Goal: Task Accomplishment & Management: Manage account settings

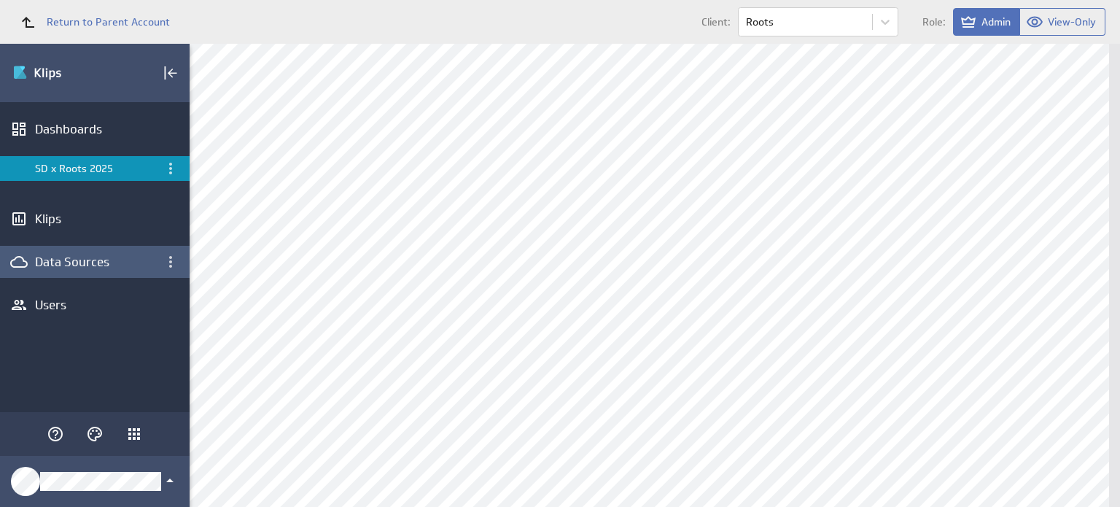
click at [90, 265] on div "Data Sources" at bounding box center [95, 262] width 120 height 16
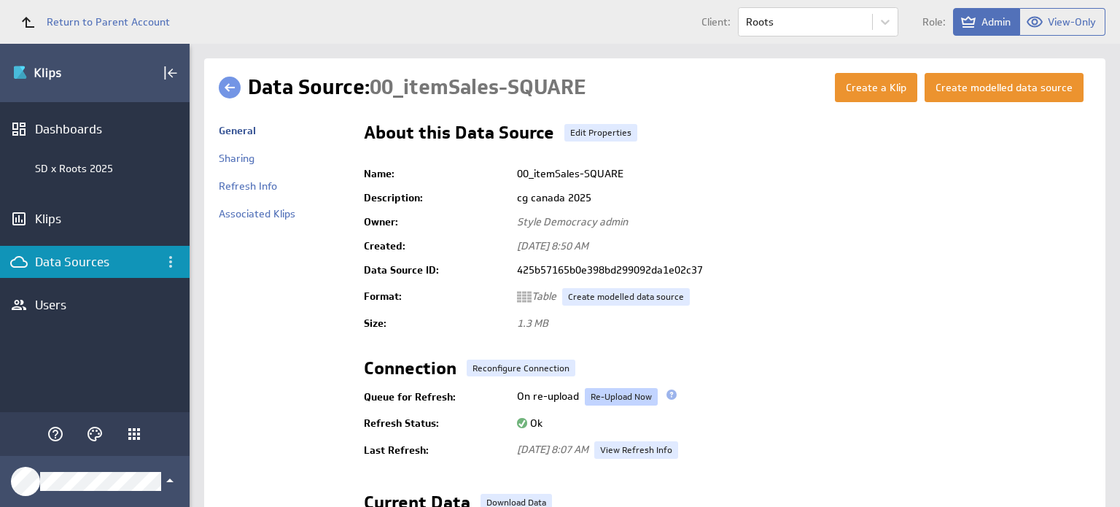
click at [613, 391] on link "Re-Upload Now" at bounding box center [621, 397] width 73 height 18
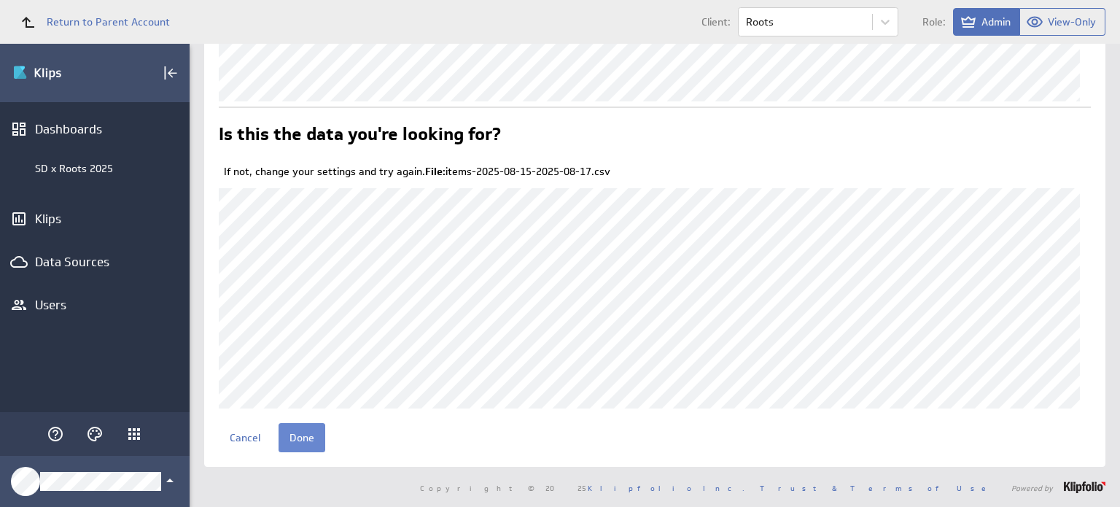
click at [313, 438] on input "Done" at bounding box center [302, 437] width 47 height 29
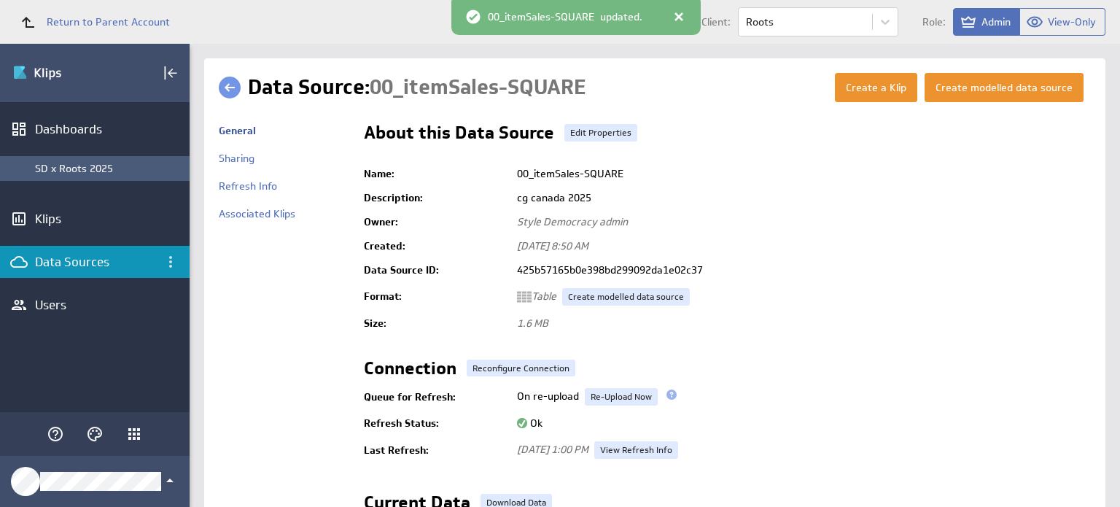
click at [117, 173] on div "SD x Roots 2025" at bounding box center [108, 168] width 147 height 13
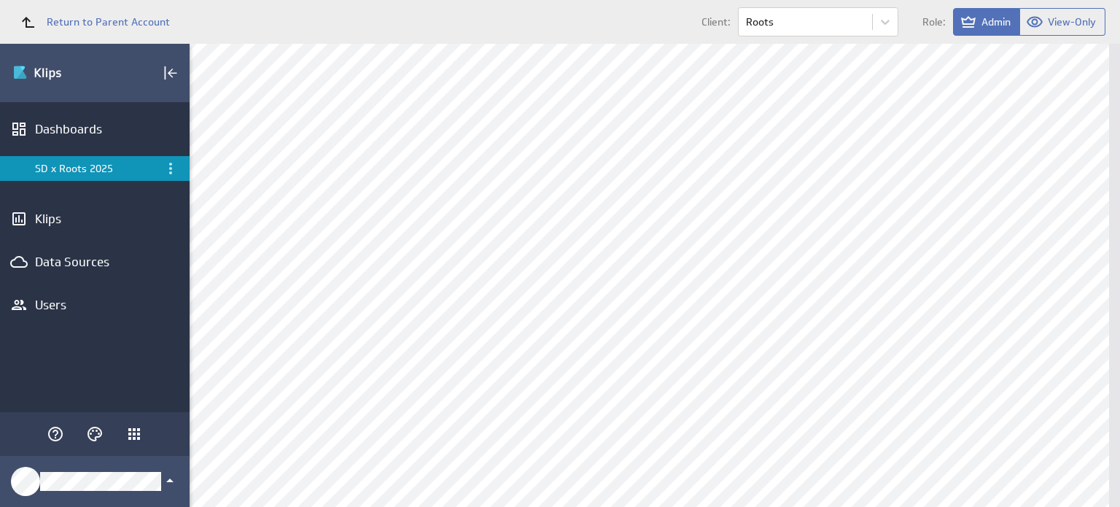
scroll to position [470, 0]
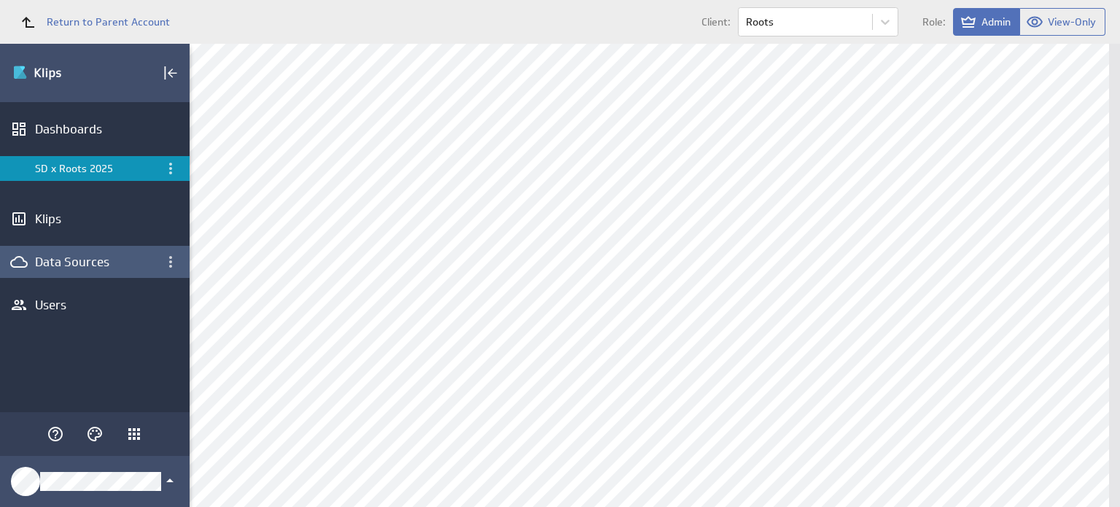
click at [83, 259] on div "Data Sources" at bounding box center [95, 262] width 120 height 16
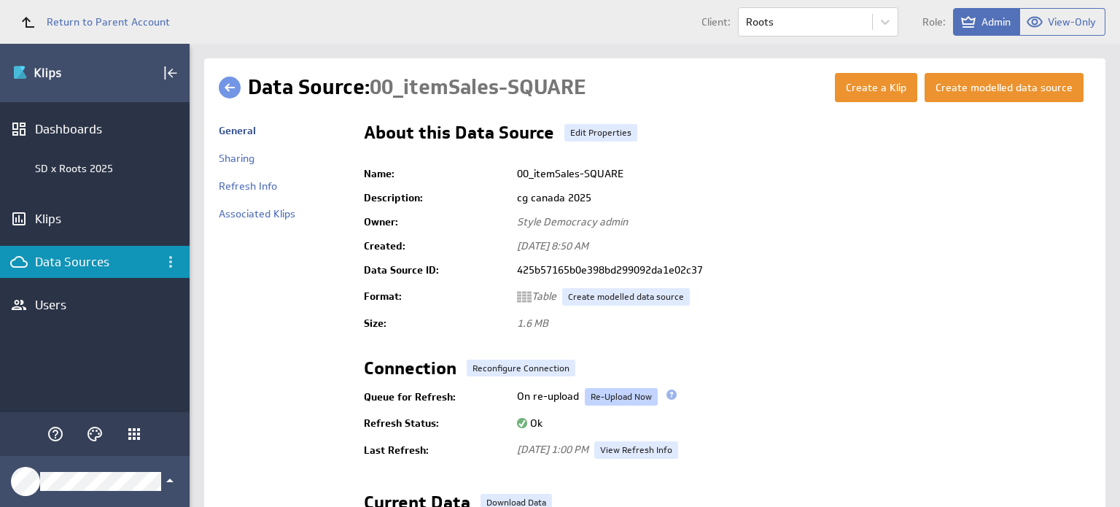
click at [599, 391] on link "Re-Upload Now" at bounding box center [621, 397] width 73 height 18
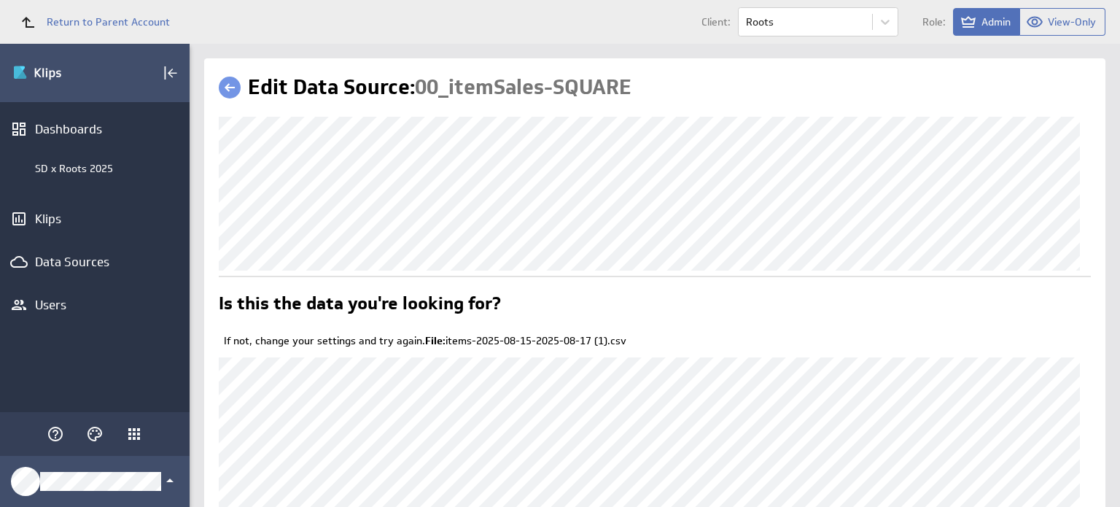
scroll to position [169, 0]
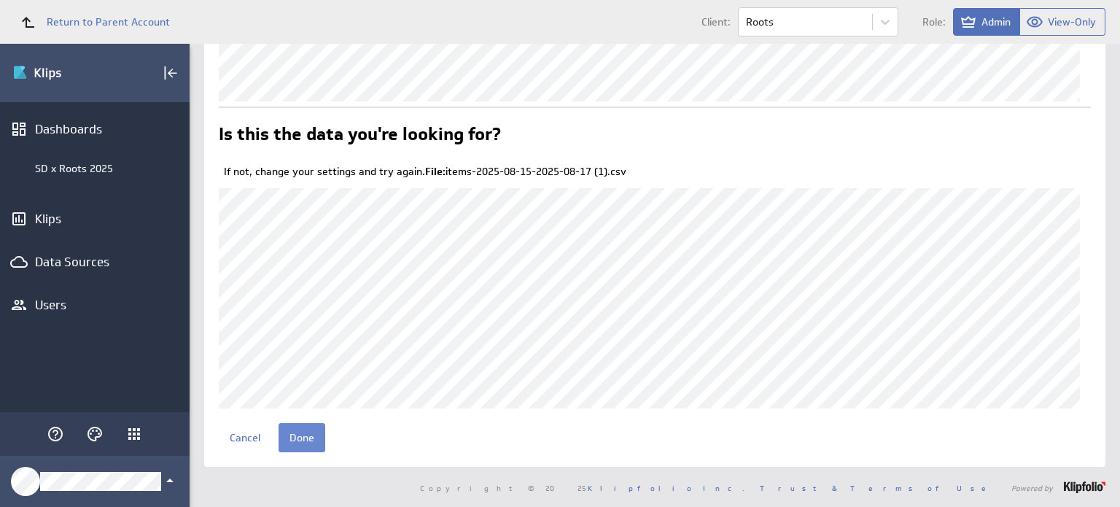
click at [302, 434] on input "Done" at bounding box center [302, 437] width 47 height 29
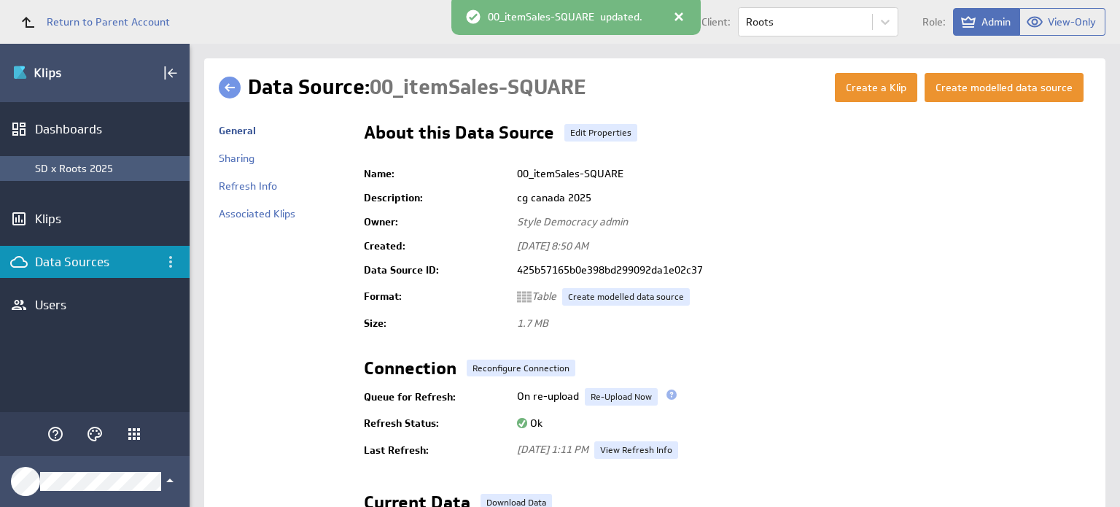
click at [104, 168] on div "SD x Roots 2025" at bounding box center [108, 168] width 147 height 13
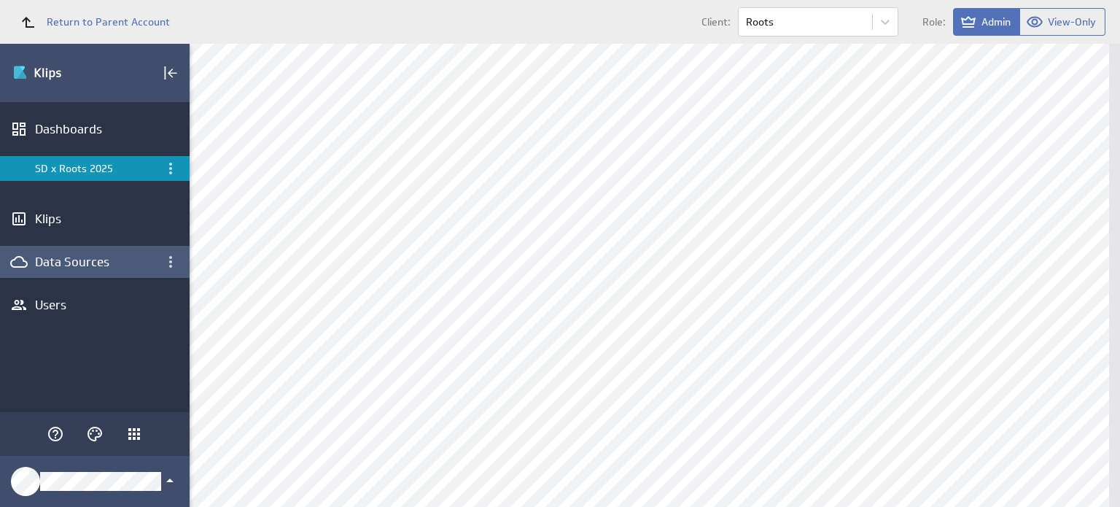
click at [120, 265] on div "Data Sources" at bounding box center [95, 262] width 120 height 16
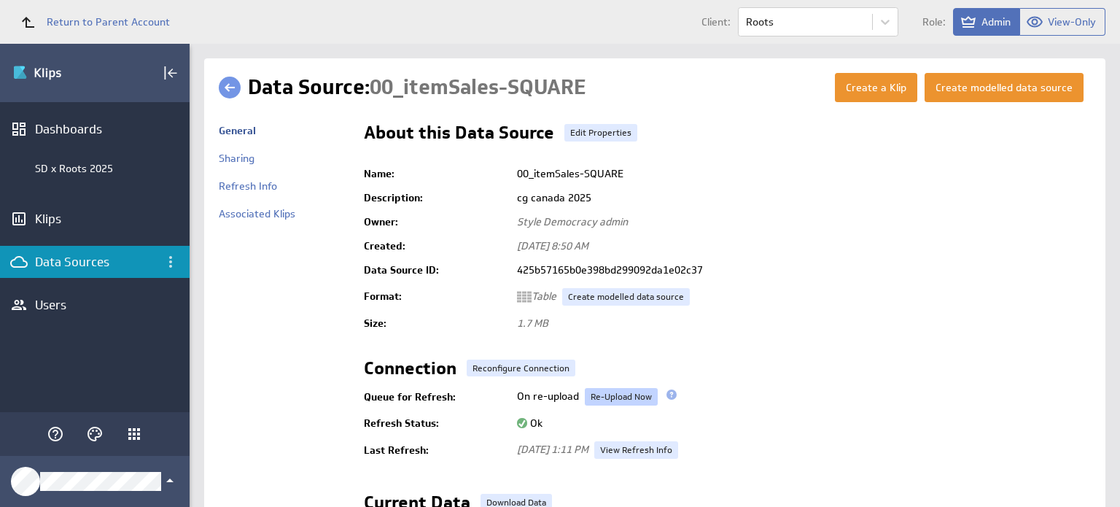
click at [621, 395] on link "Re-Upload Now" at bounding box center [621, 397] width 73 height 18
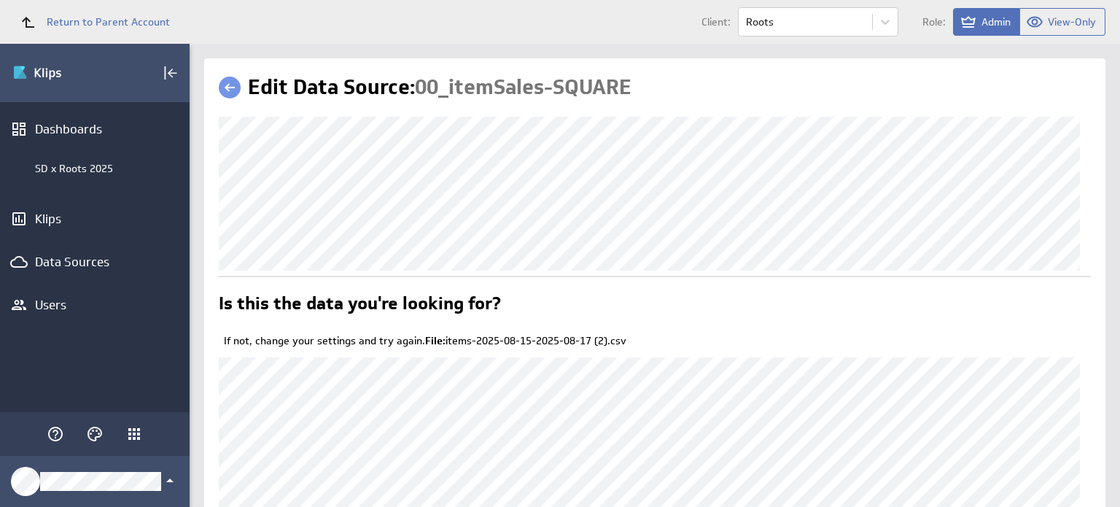
scroll to position [169, 0]
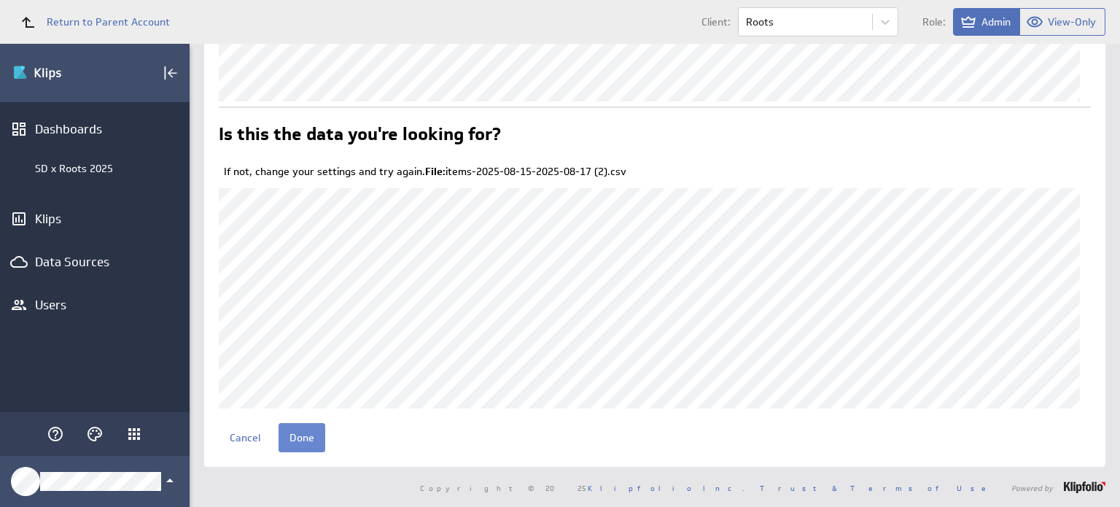
click at [298, 437] on input "Done" at bounding box center [302, 437] width 47 height 29
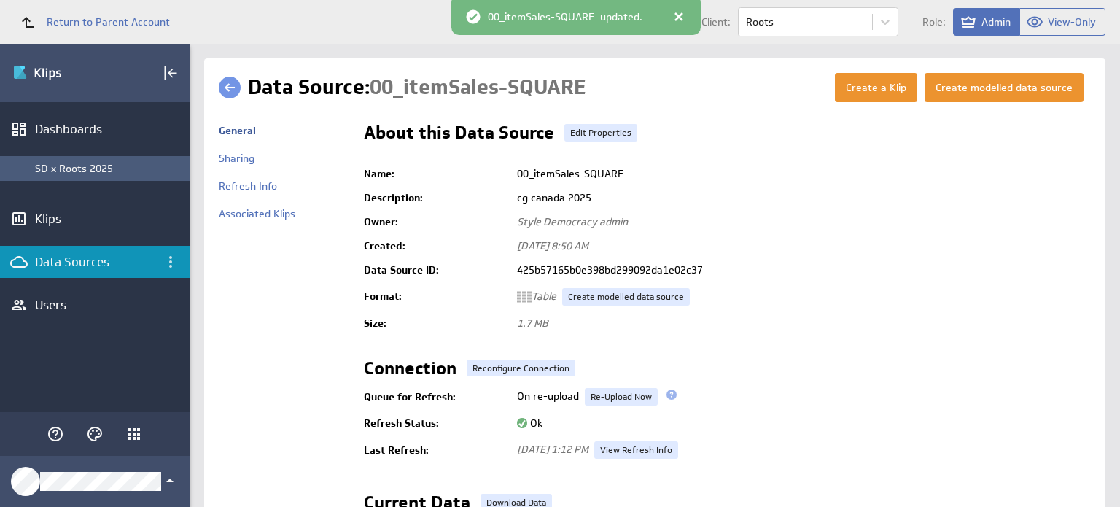
click at [112, 170] on div "SD x Roots 2025" at bounding box center [108, 168] width 147 height 13
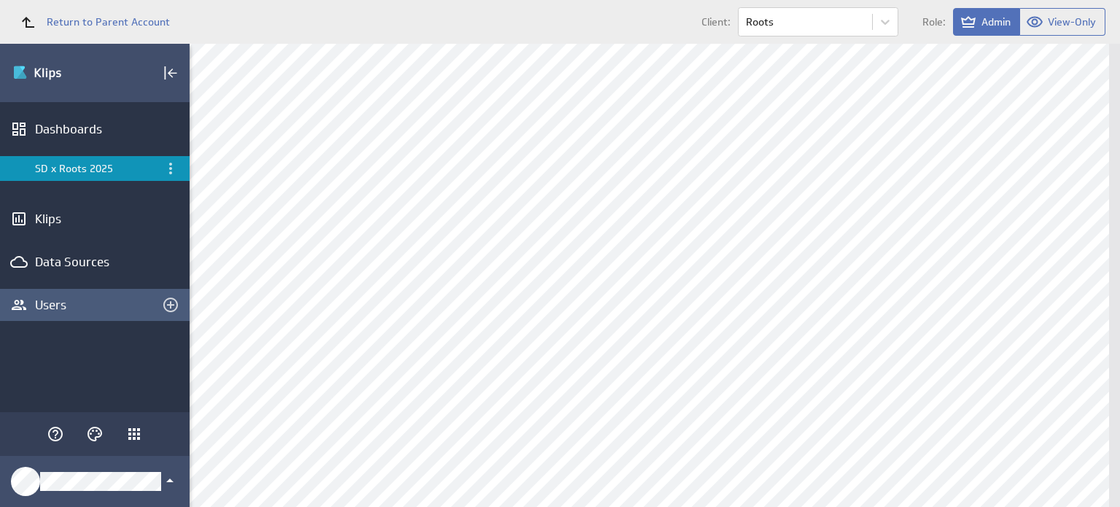
scroll to position [545, 0]
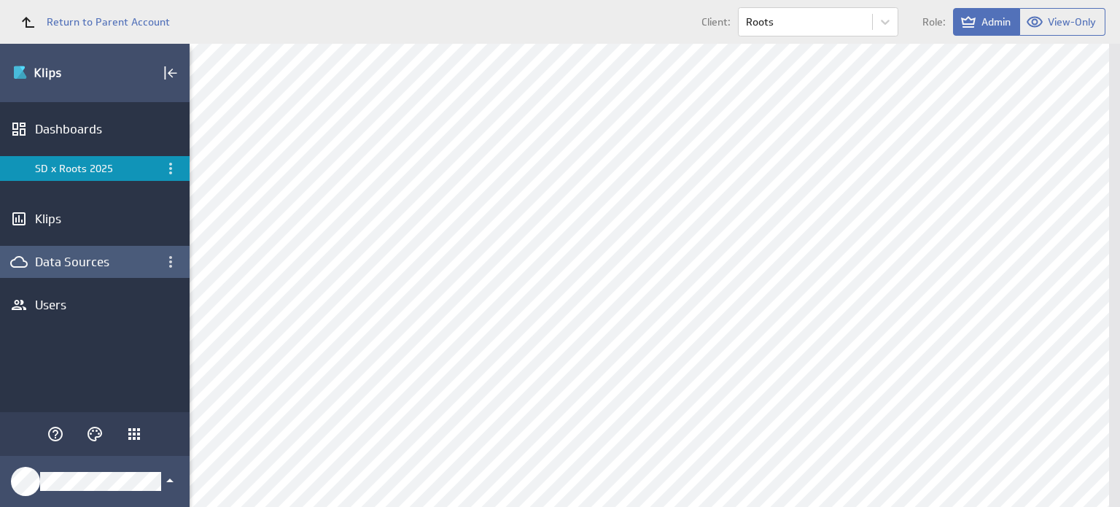
click at [113, 258] on div "Data Sources" at bounding box center [95, 262] width 120 height 16
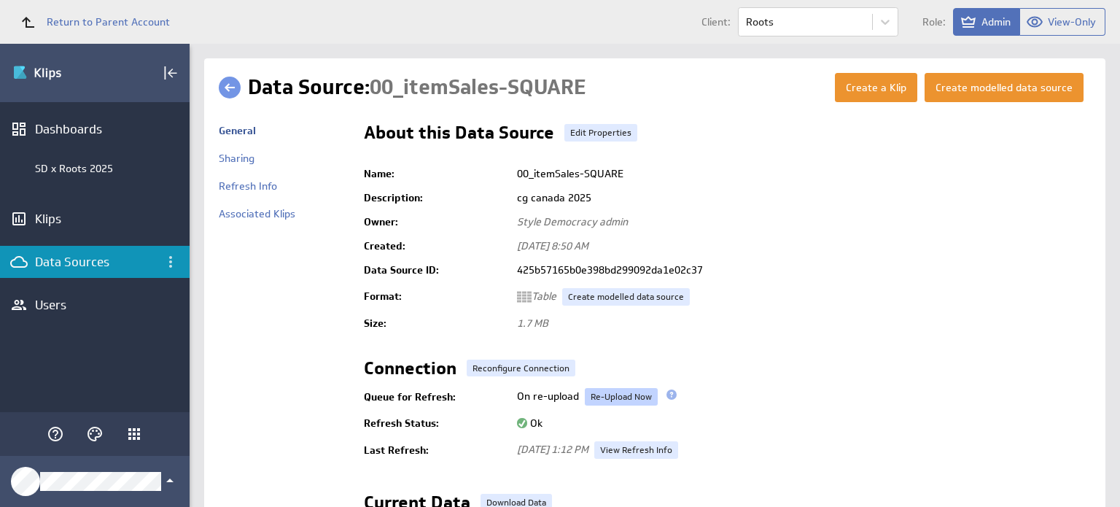
click at [629, 395] on link "Re-Upload Now" at bounding box center [621, 397] width 73 height 18
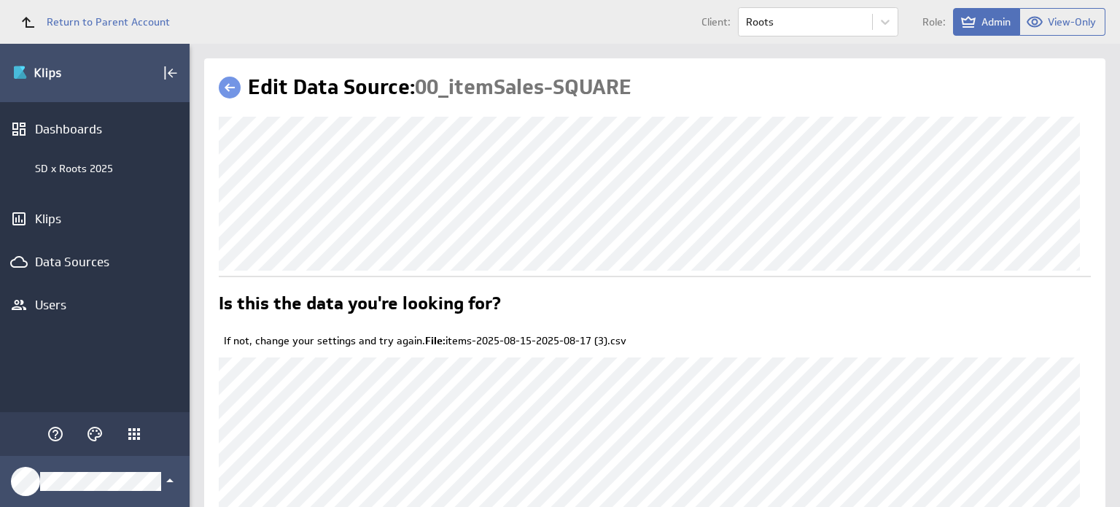
scroll to position [169, 0]
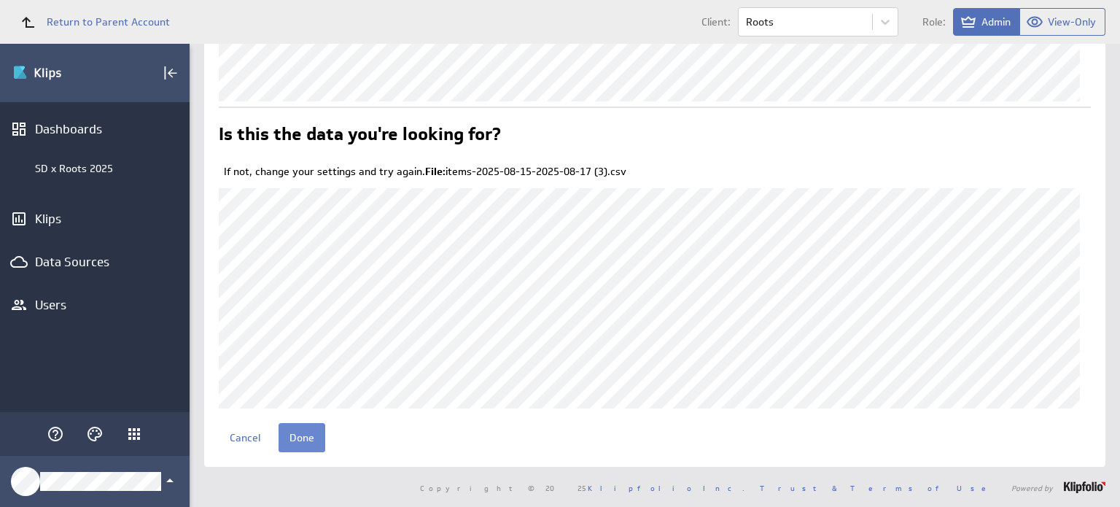
click at [302, 446] on input "Done" at bounding box center [302, 437] width 47 height 29
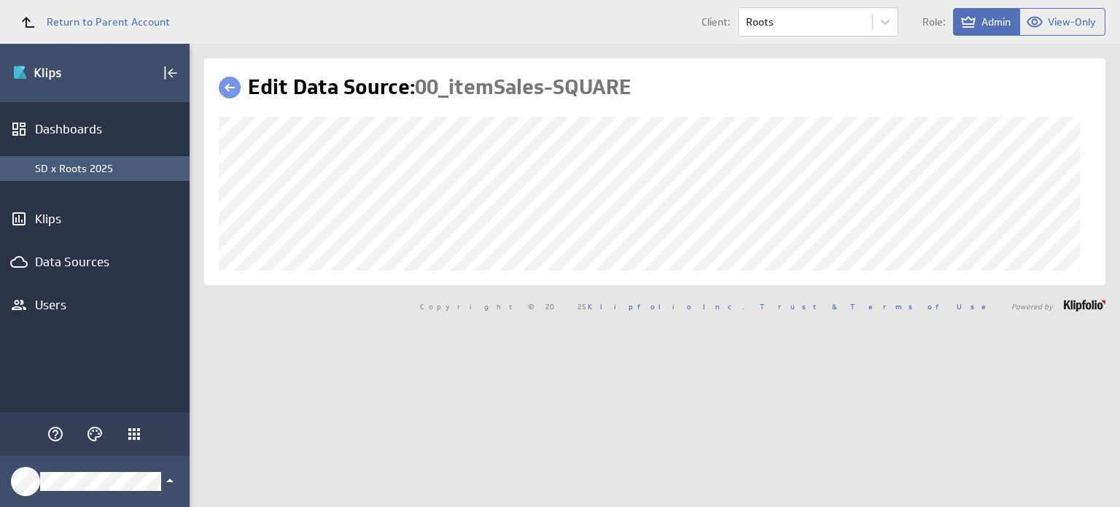
click at [106, 165] on div "SD x Roots 2025" at bounding box center [108, 168] width 147 height 13
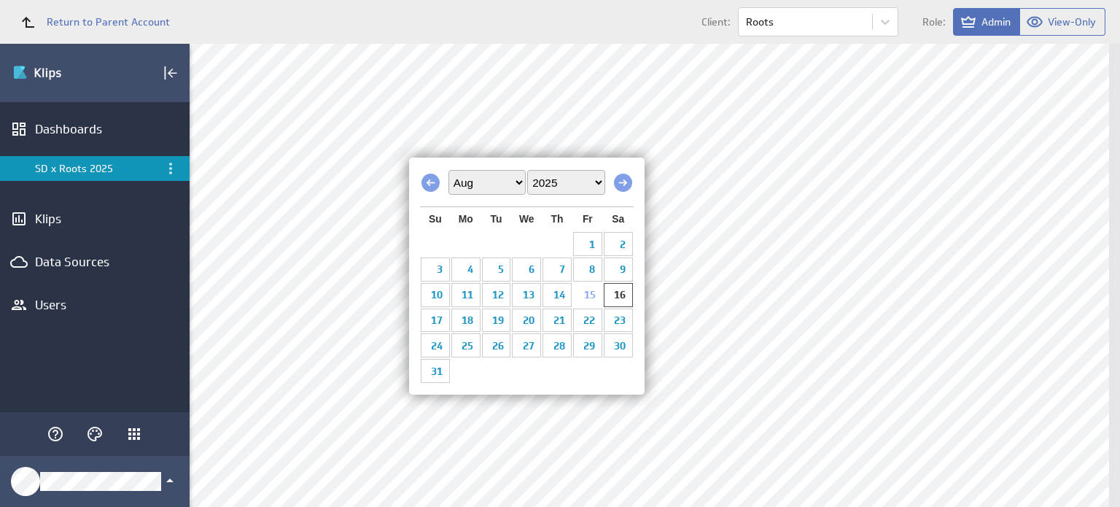
click at [586, 294] on link "15" at bounding box center [587, 295] width 29 height 23
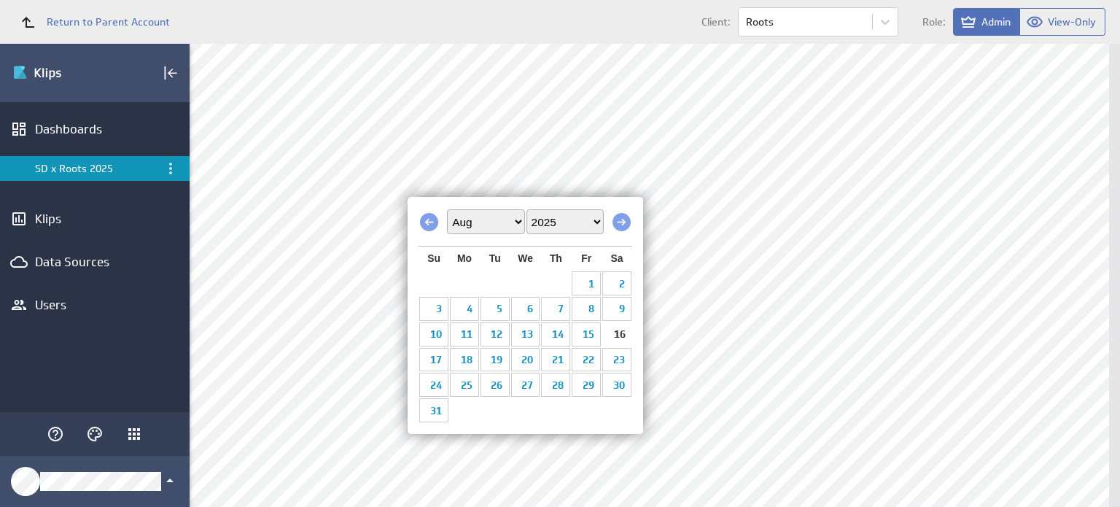
click at [621, 327] on link "16" at bounding box center [616, 334] width 29 height 23
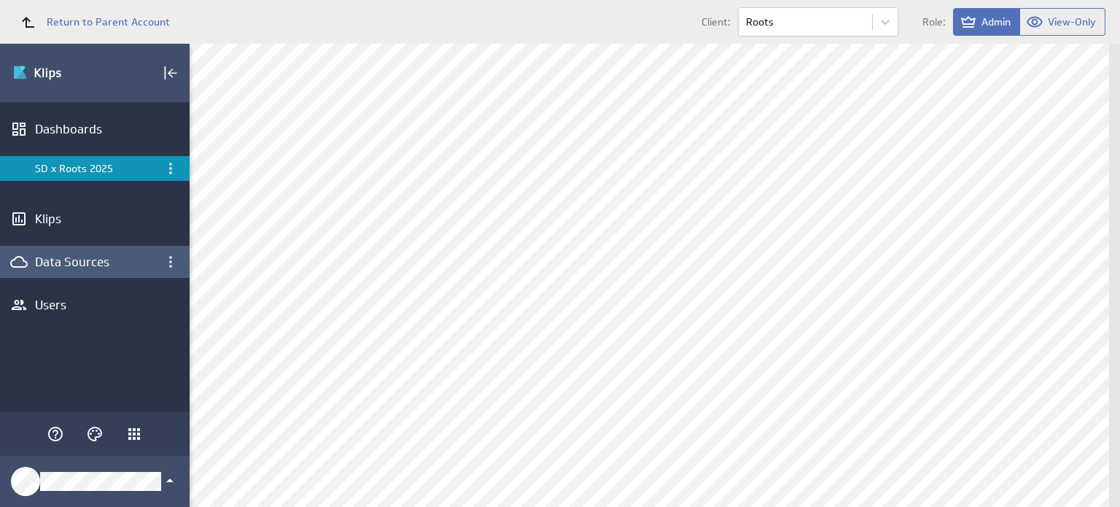
click at [107, 256] on div "Data Sources" at bounding box center [95, 262] width 120 height 16
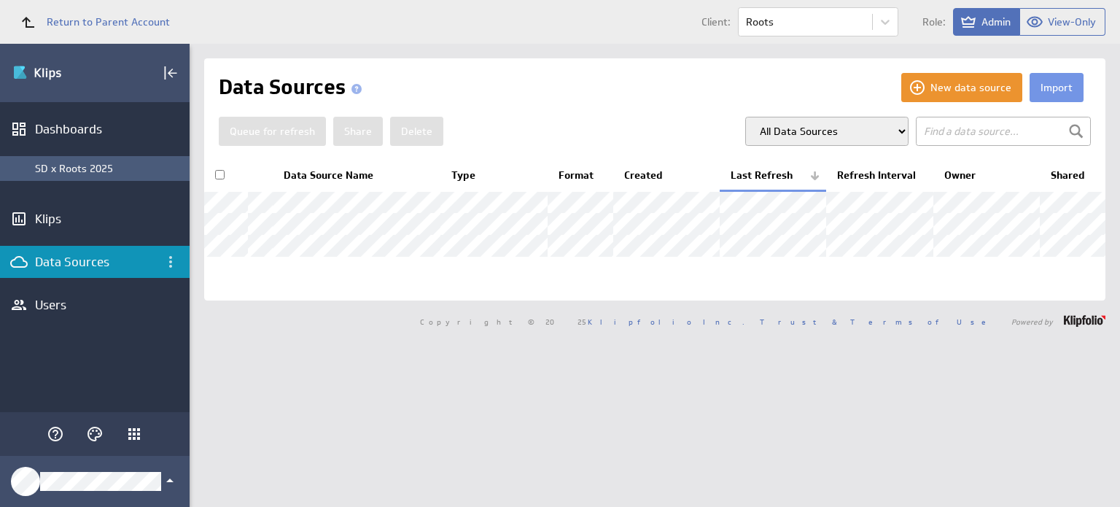
click at [85, 166] on div "SD x Roots 2025" at bounding box center [108, 168] width 147 height 13
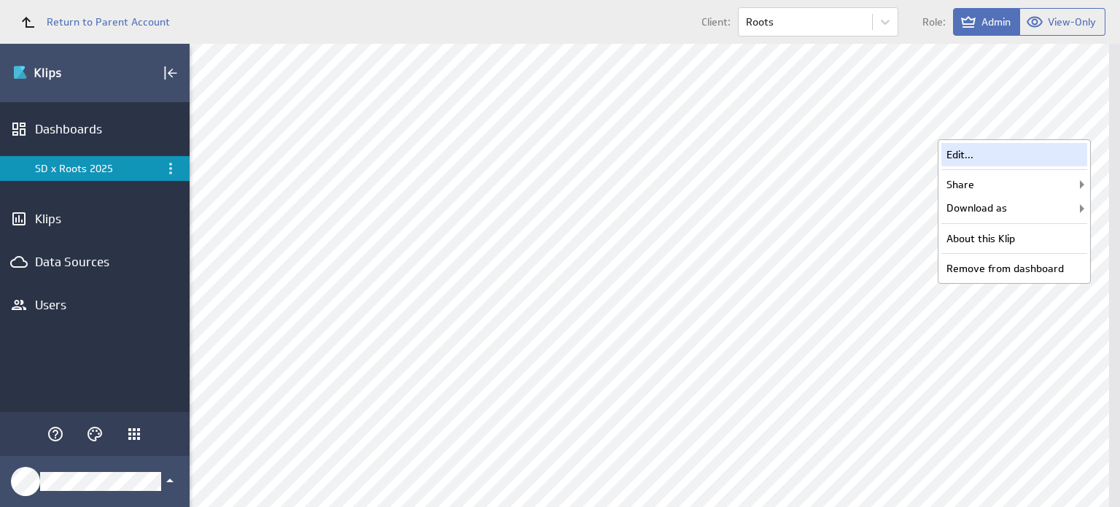
click at [1010, 159] on div "Edit..." at bounding box center [1015, 154] width 146 height 23
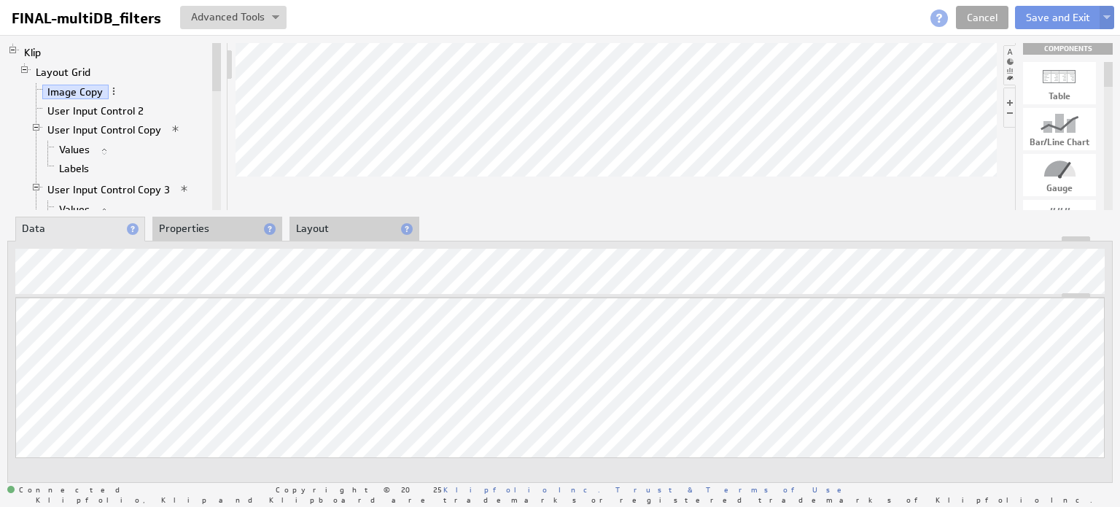
click at [974, 12] on link "Cancel" at bounding box center [982, 17] width 53 height 23
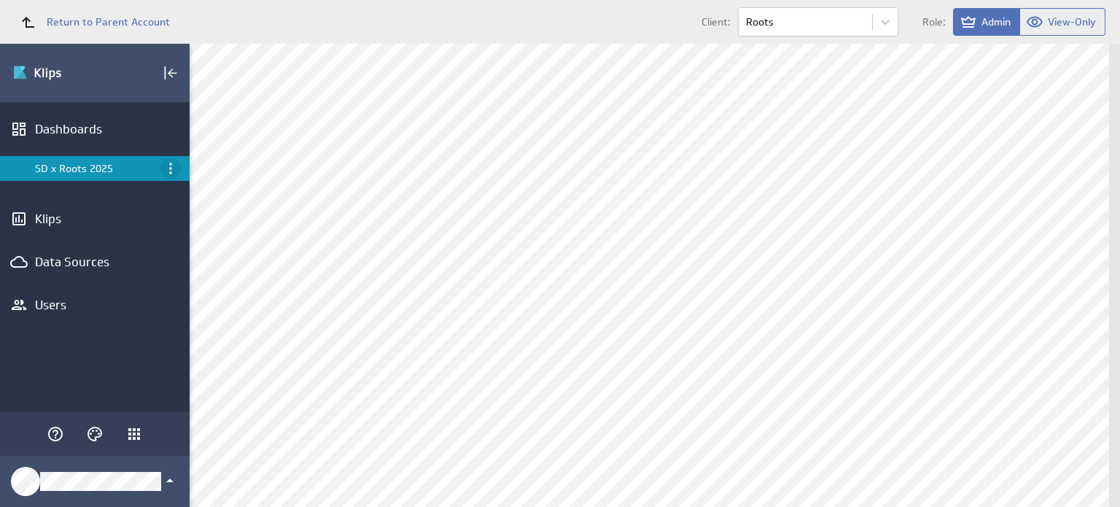
click at [172, 166] on icon "Menu" at bounding box center [171, 169] width 18 height 18
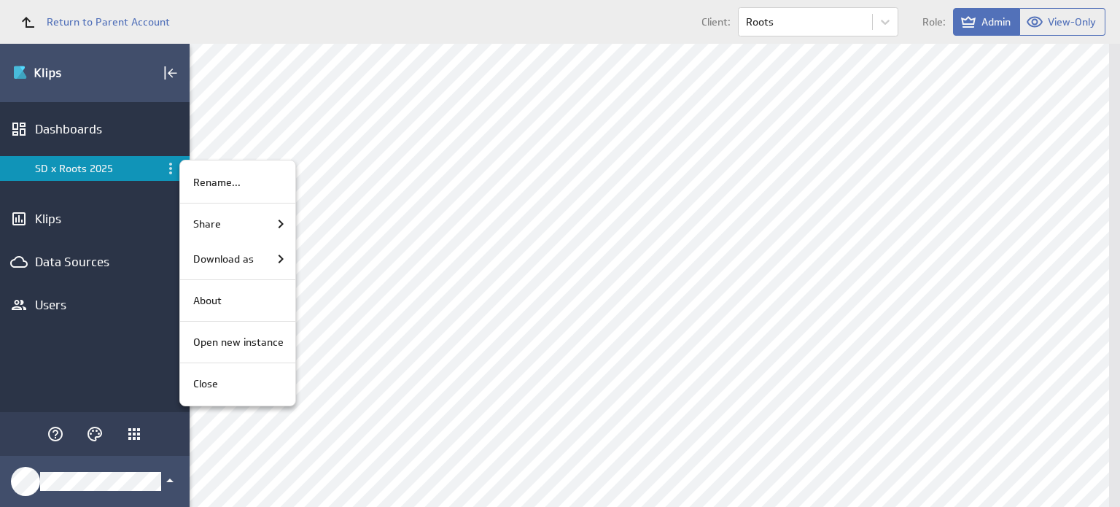
click at [168, 173] on div at bounding box center [560, 253] width 1120 height 507
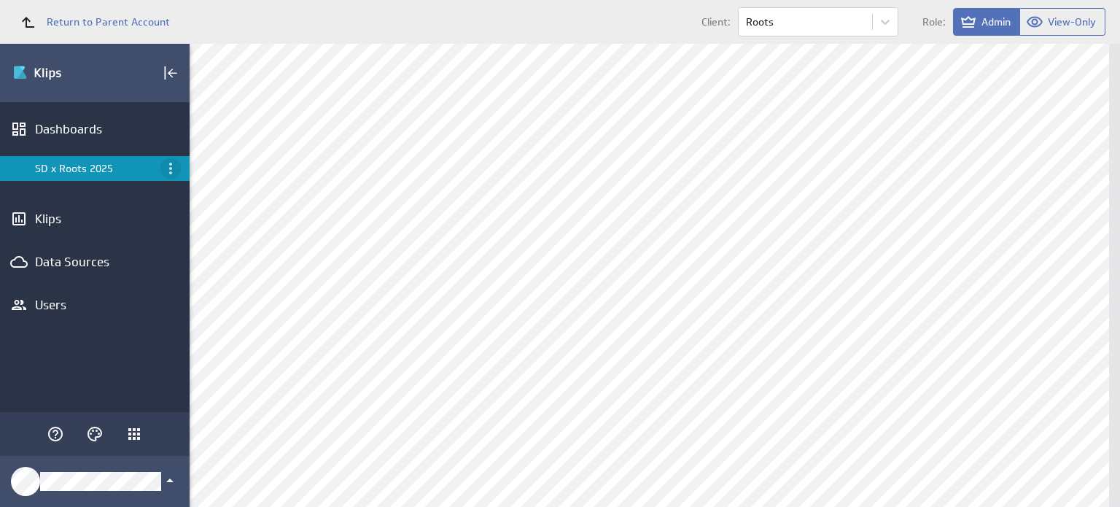
click at [171, 163] on icon "Menu" at bounding box center [171, 169] width 18 height 18
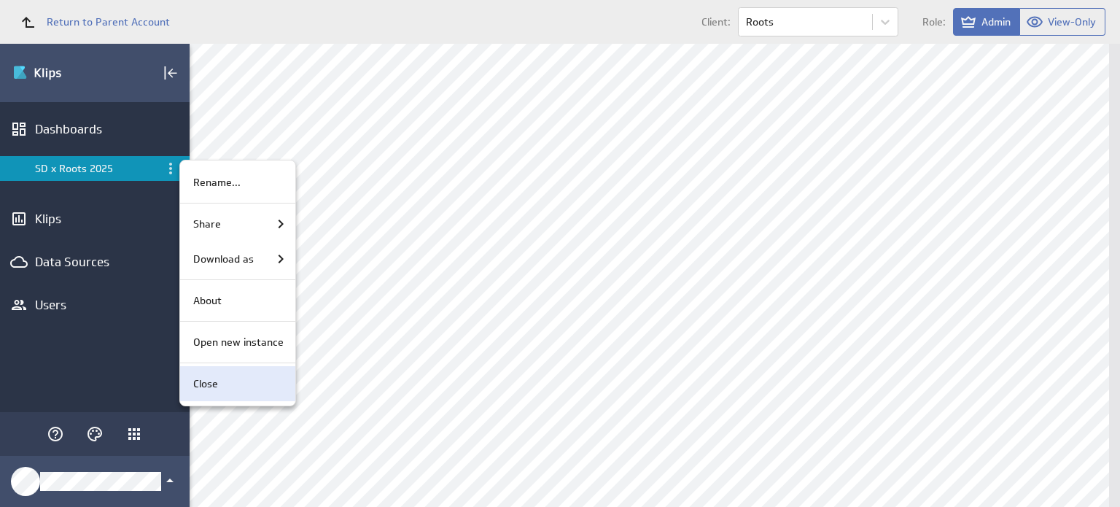
click at [222, 379] on div "Close" at bounding box center [235, 383] width 96 height 15
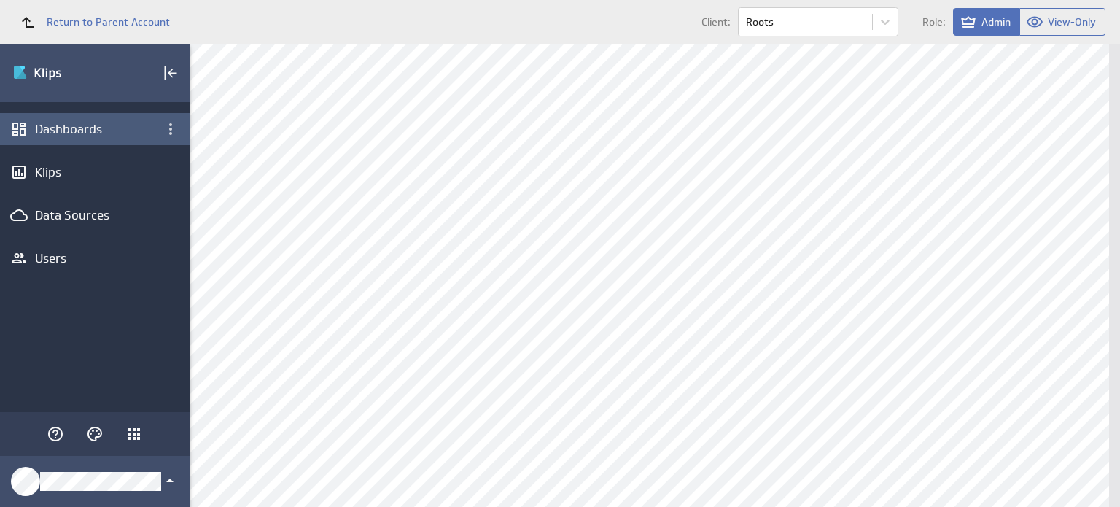
click at [132, 129] on div "Dashboards" at bounding box center [95, 129] width 120 height 16
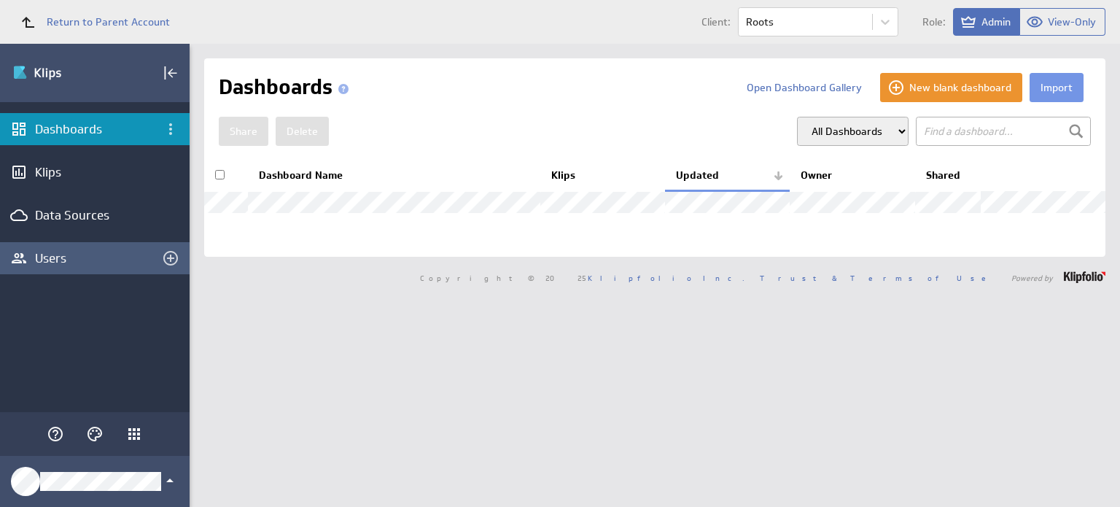
click at [98, 246] on div "Users" at bounding box center [95, 258] width 190 height 32
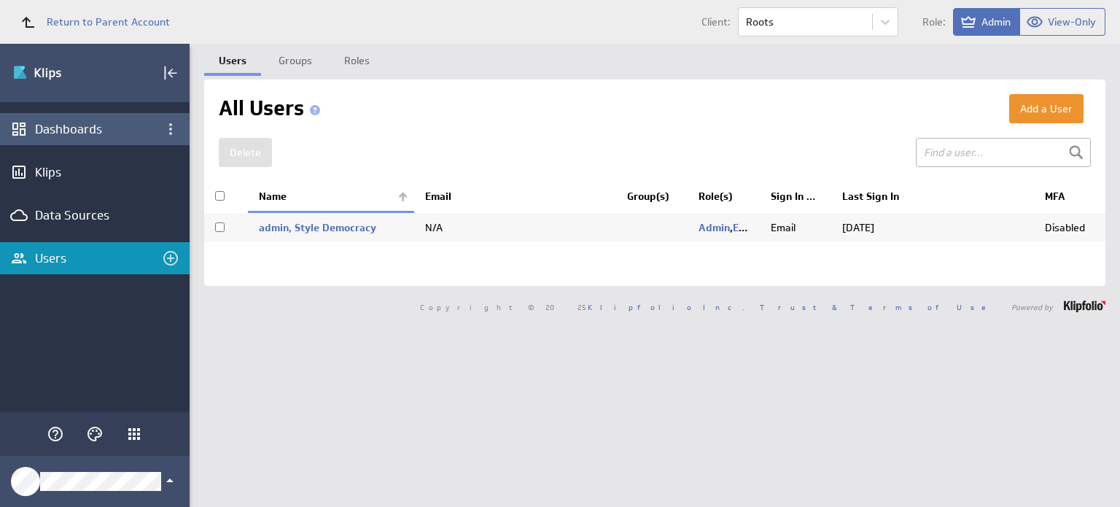
click at [86, 135] on div "Dashboards" at bounding box center [95, 129] width 120 height 16
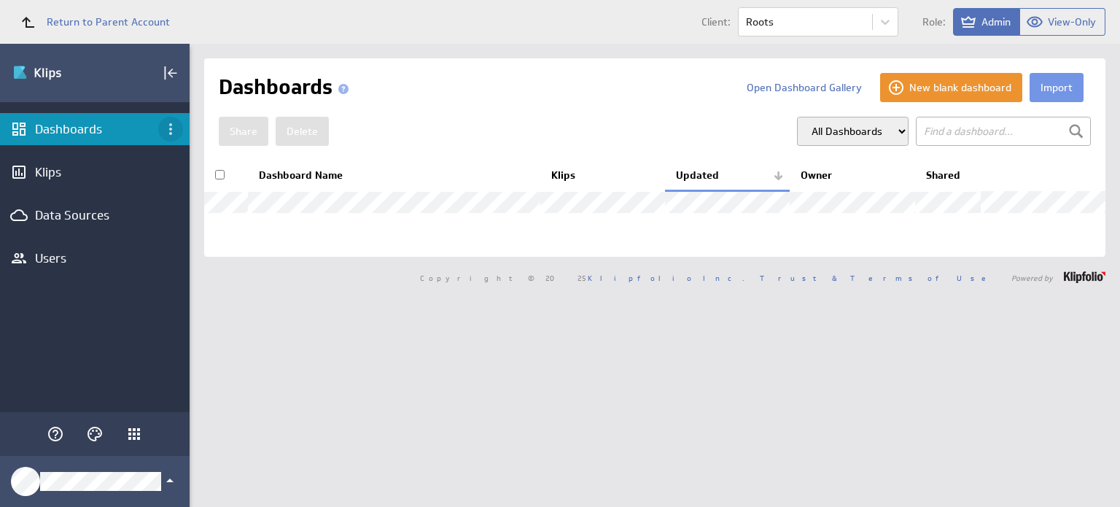
click at [172, 126] on icon "Dashboard menu" at bounding box center [171, 129] width 18 height 18
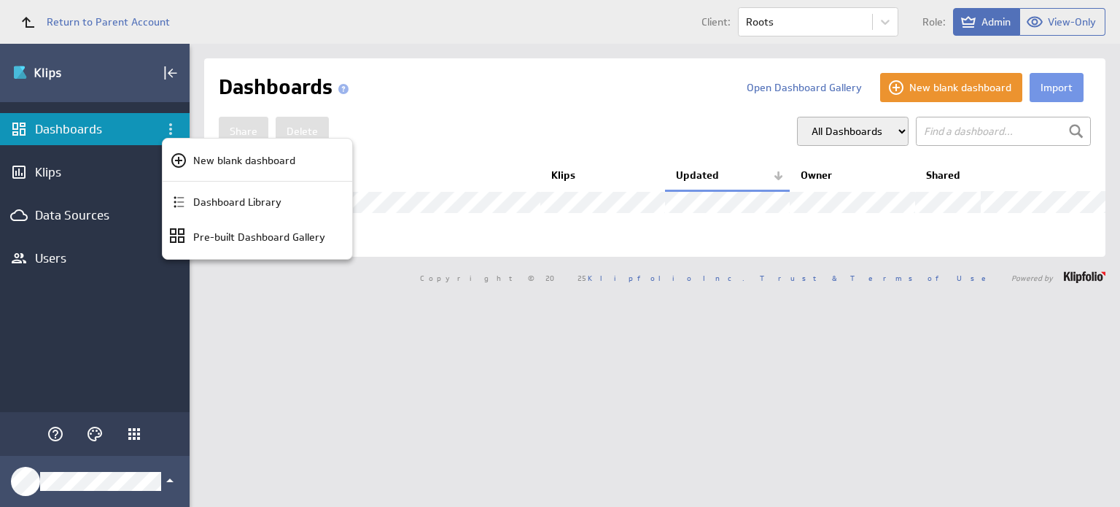
click at [1049, 87] on div at bounding box center [560, 253] width 1120 height 507
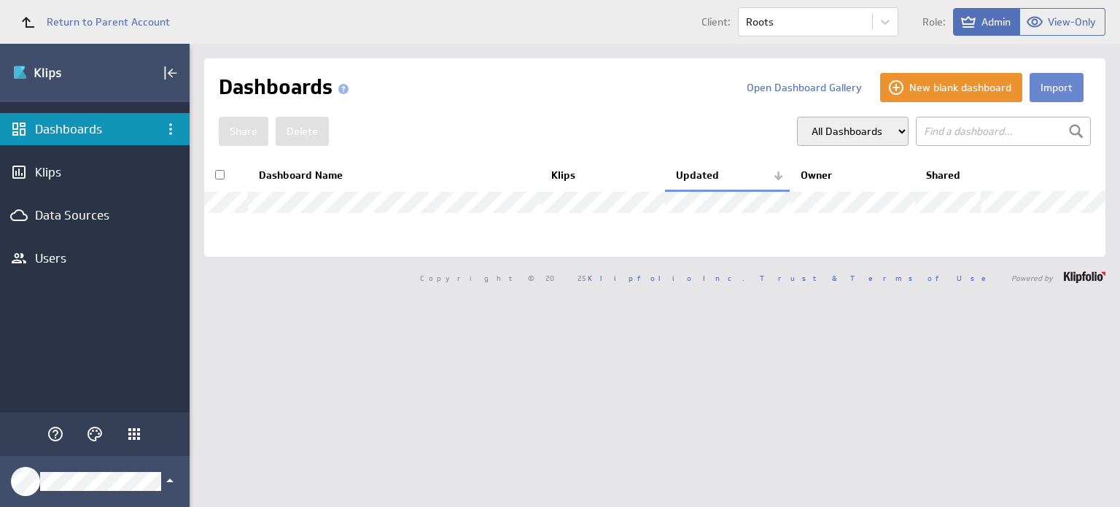
click at [1054, 85] on button "Import" at bounding box center [1057, 87] width 54 height 29
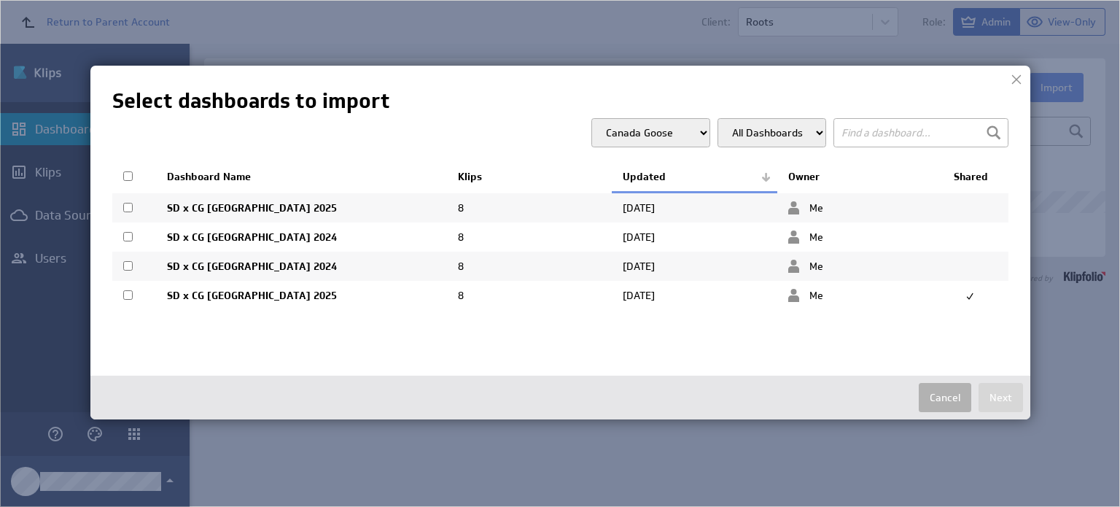
click at [124, 295] on input "checkbox" at bounding box center [127, 294] width 9 height 9
checkbox input "true"
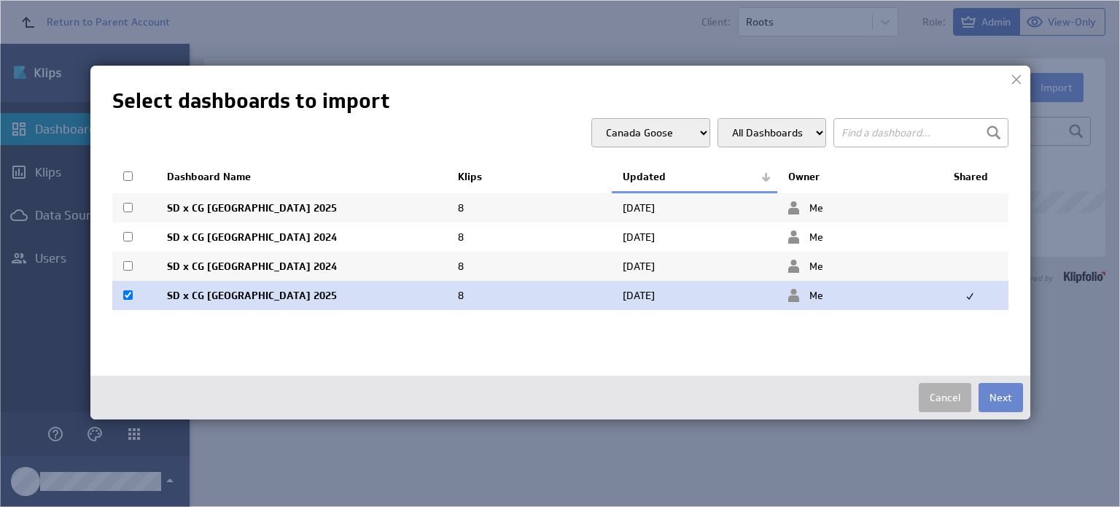
click at [1006, 395] on button "Next" at bounding box center [1001, 397] width 44 height 29
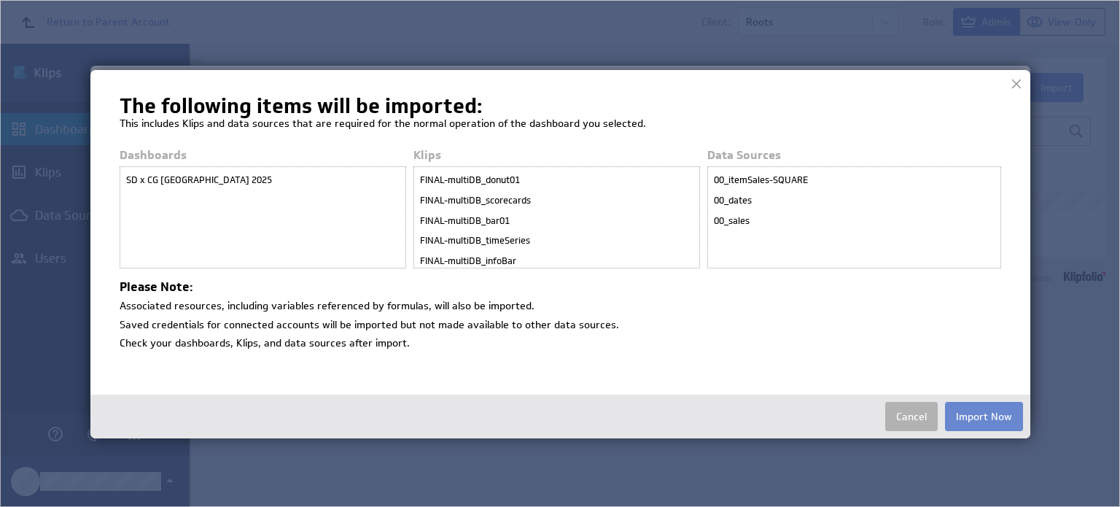
click at [989, 413] on button "Import Now" at bounding box center [984, 416] width 78 height 29
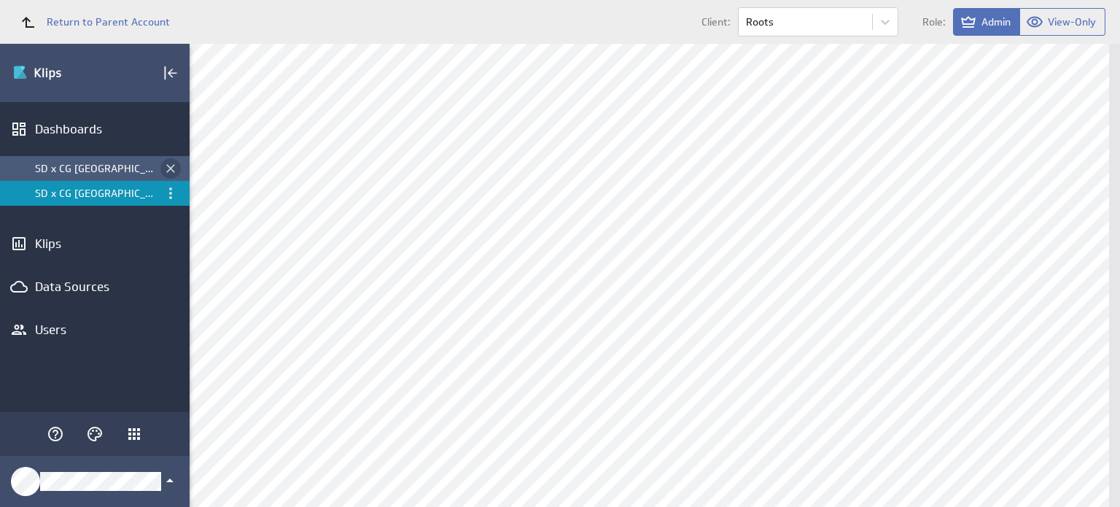
click at [172, 168] on icon "Close dashboard" at bounding box center [170, 168] width 15 height 15
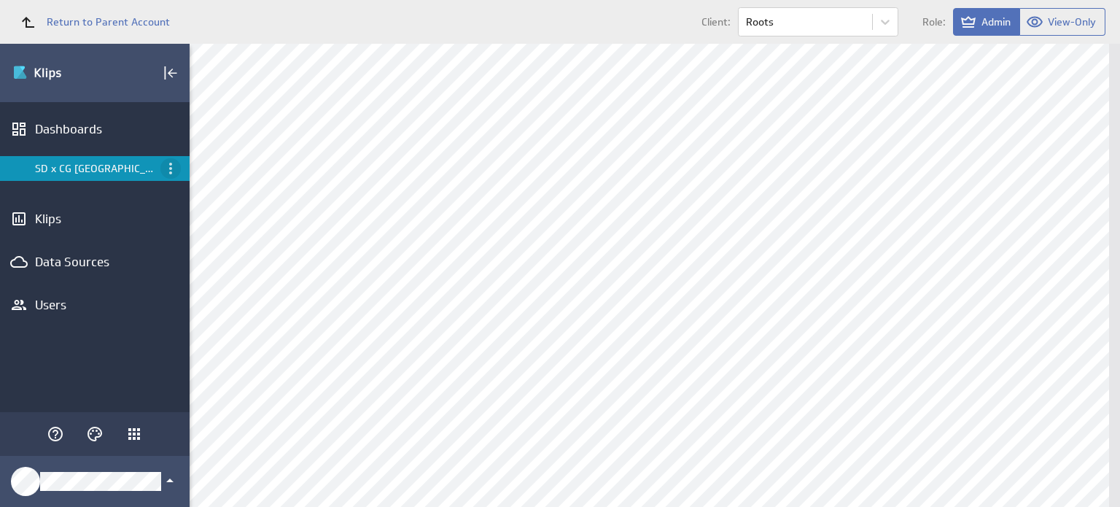
click at [171, 172] on icon "Menu" at bounding box center [170, 169] width 3 height 12
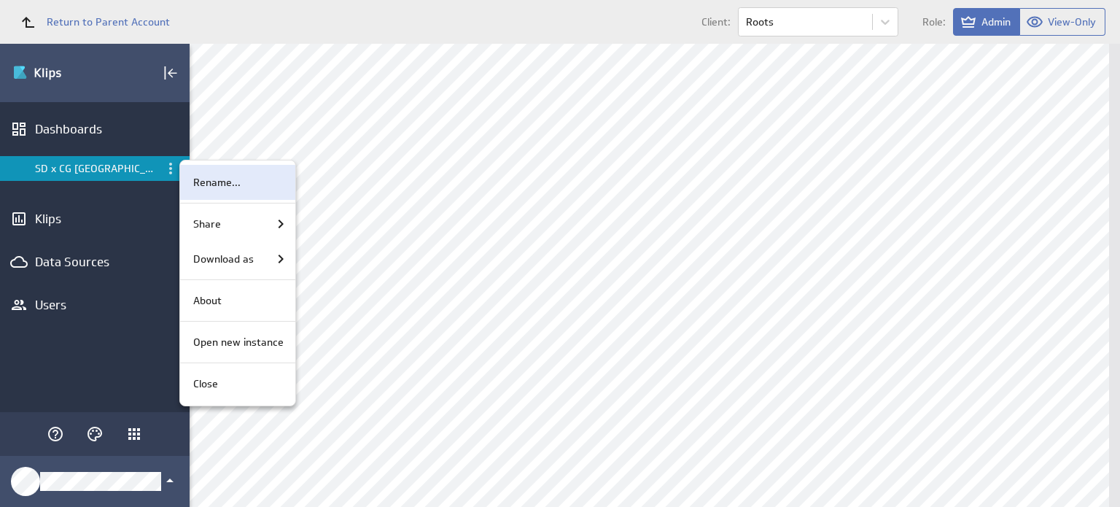
click at [222, 191] on div "Rename..." at bounding box center [237, 182] width 115 height 35
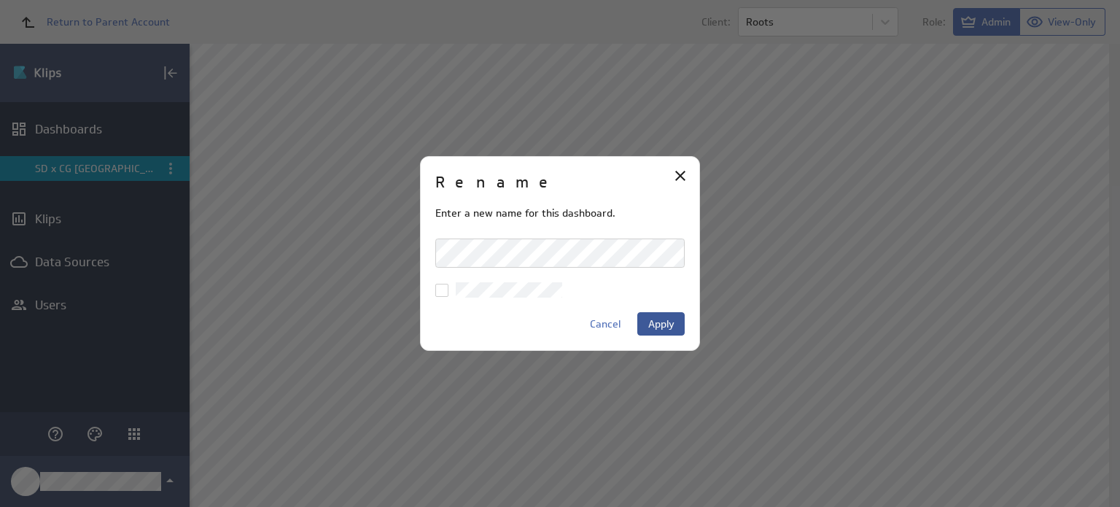
click at [674, 325] on span "Apply" at bounding box center [661, 323] width 26 height 13
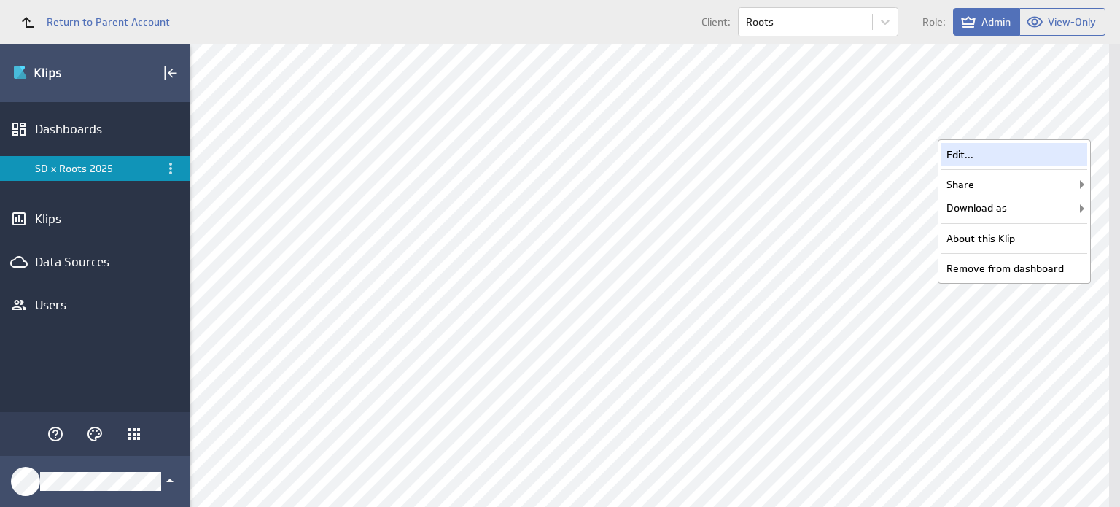
click at [998, 150] on div "Edit..." at bounding box center [1015, 154] width 146 height 23
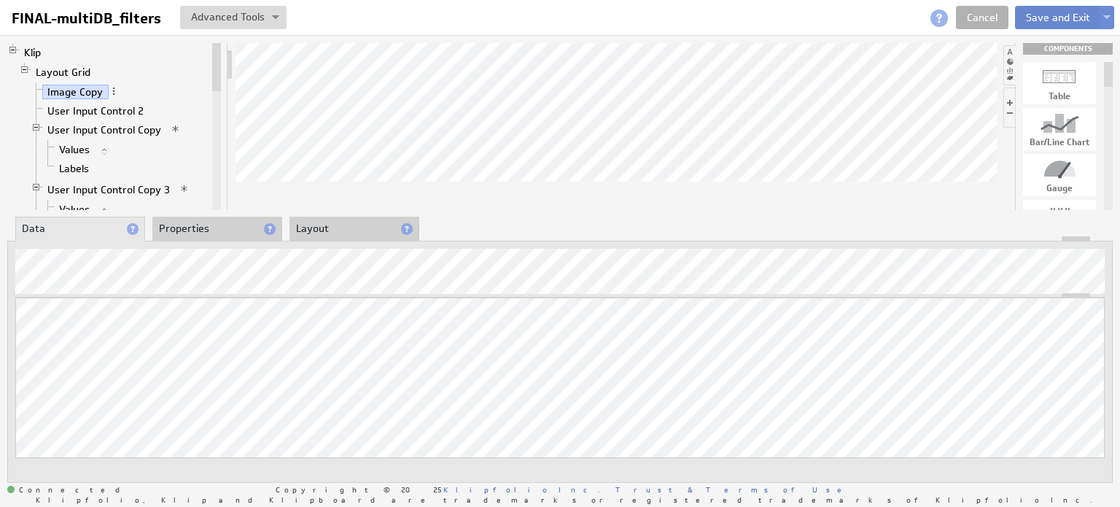
click at [1066, 14] on button "Save and Exit" at bounding box center [1058, 17] width 86 height 23
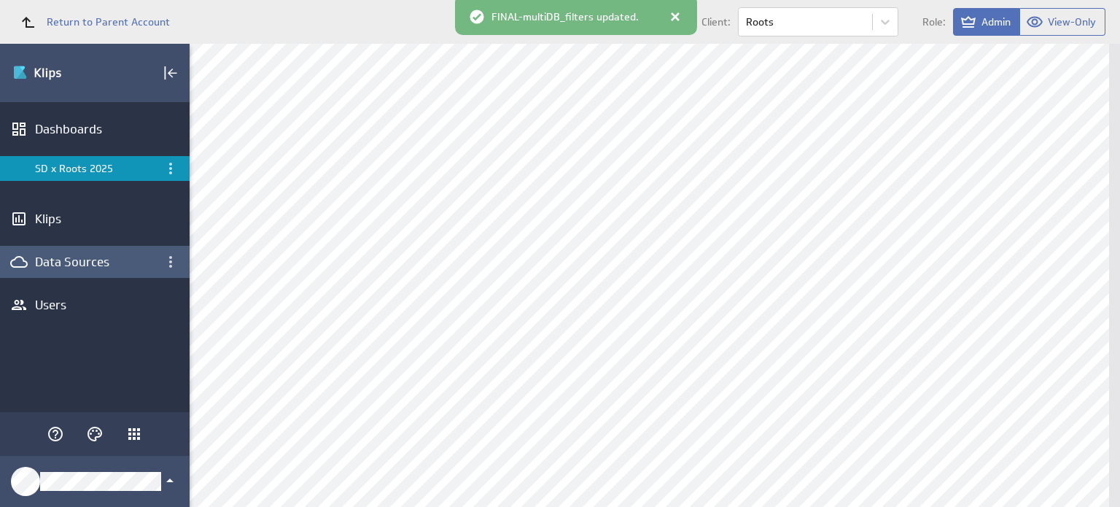
click at [94, 260] on div "Data Sources" at bounding box center [95, 262] width 120 height 16
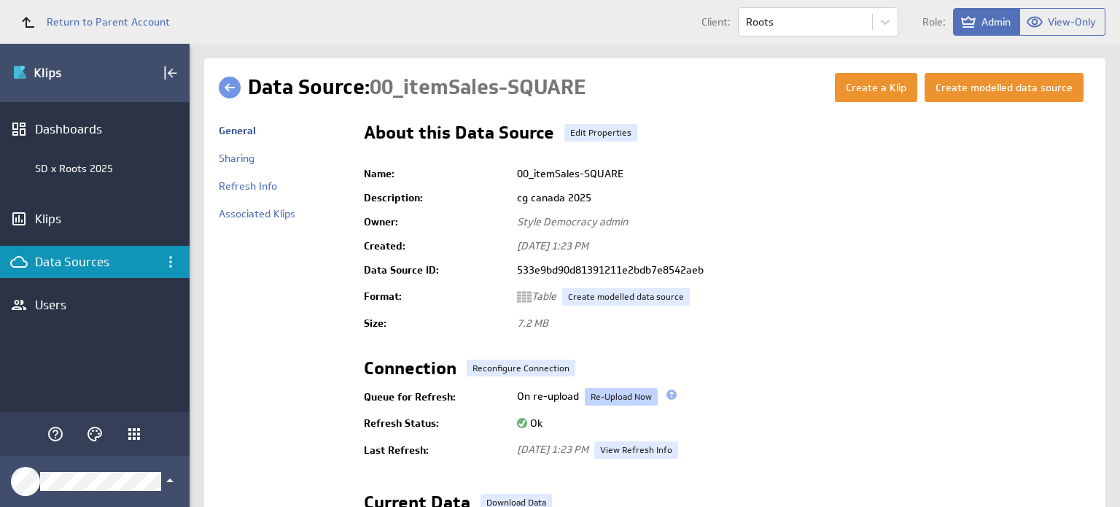
click at [593, 400] on link "Re-Upload Now" at bounding box center [621, 397] width 73 height 18
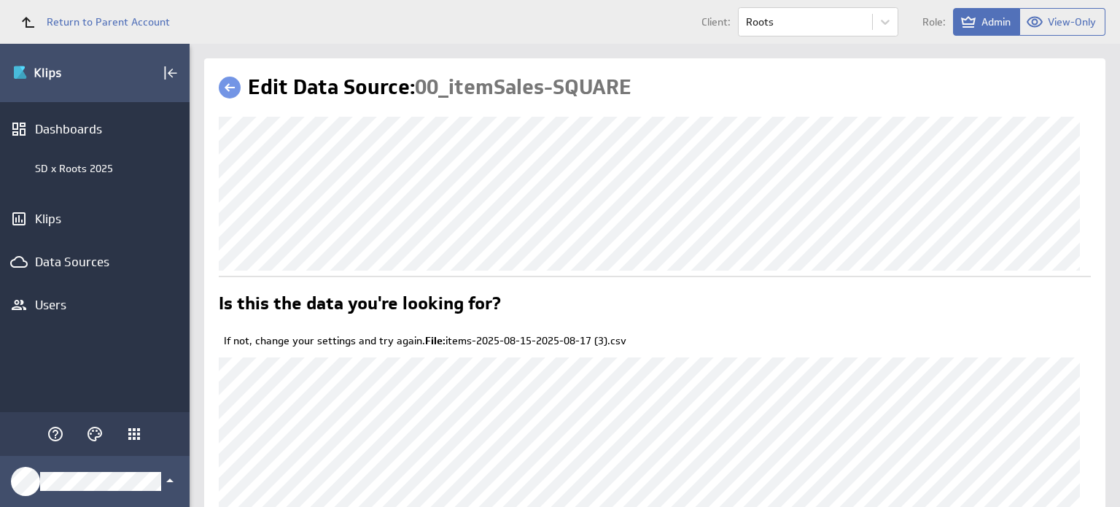
scroll to position [169, 0]
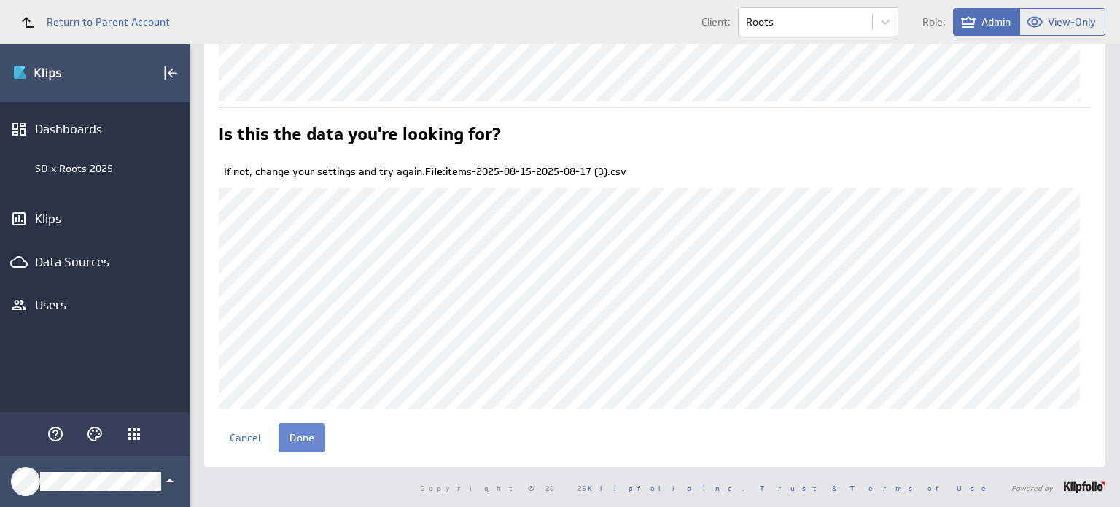
click at [308, 435] on input "Done" at bounding box center [302, 437] width 47 height 29
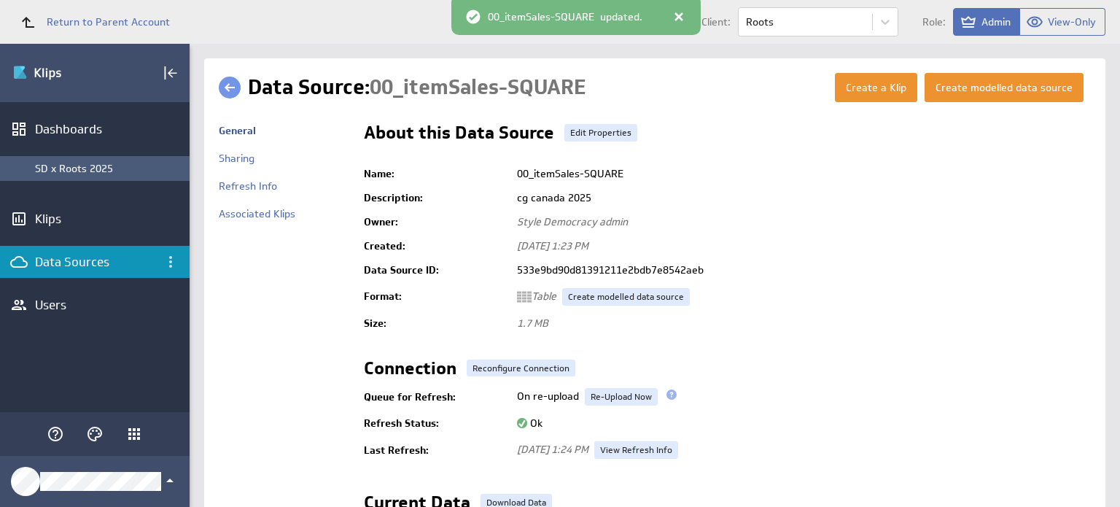
click at [123, 160] on div "SD x Roots 2025" at bounding box center [95, 168] width 190 height 25
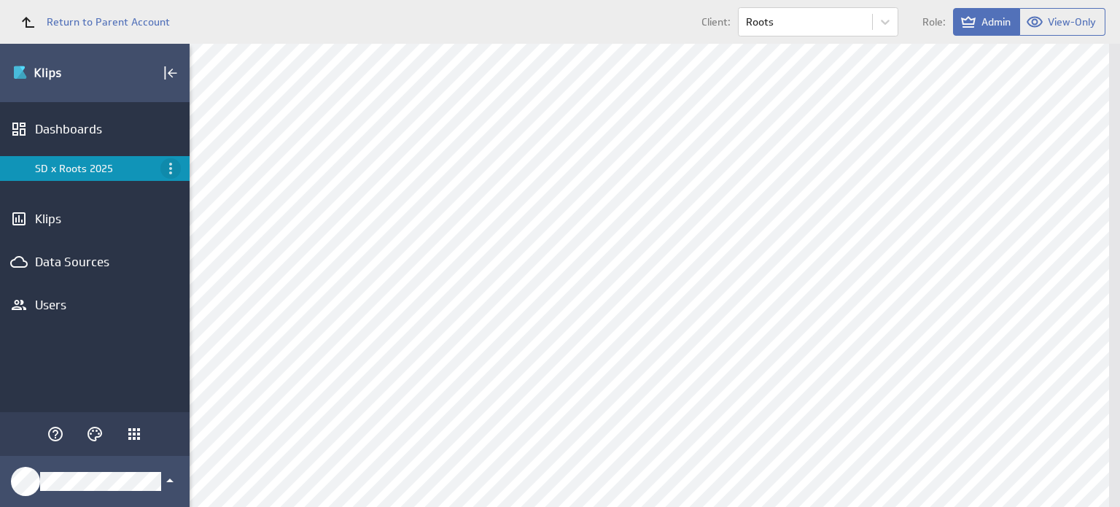
click at [168, 166] on icon "Menu" at bounding box center [171, 169] width 18 height 18
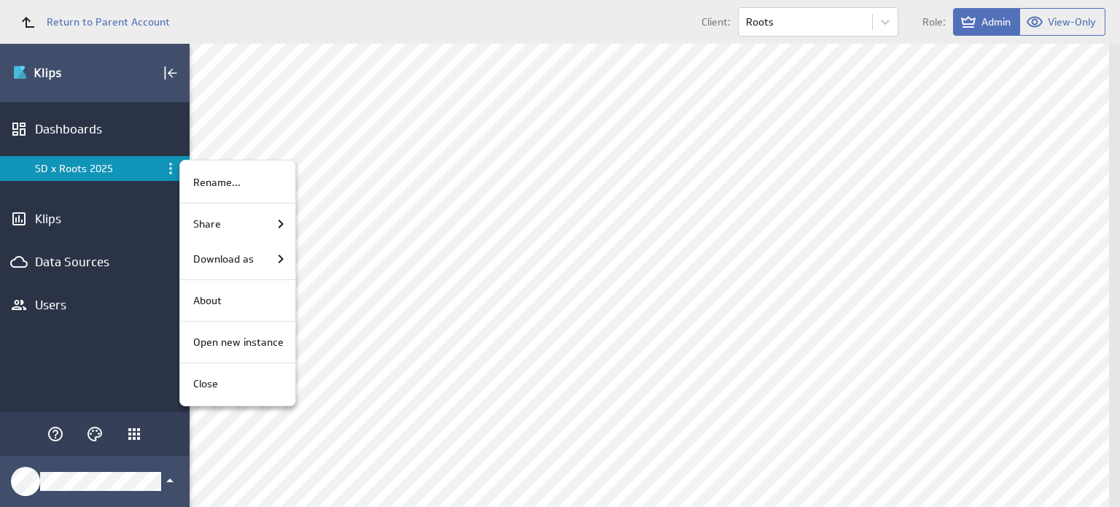
click at [101, 265] on div at bounding box center [560, 253] width 1120 height 507
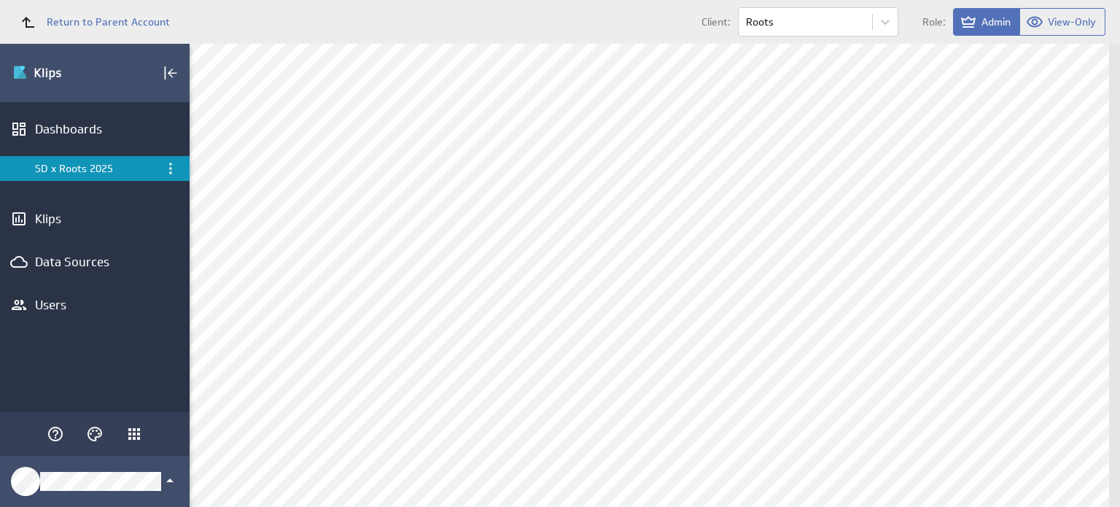
click at [101, 265] on div "Data Sources" at bounding box center [95, 262] width 120 height 16
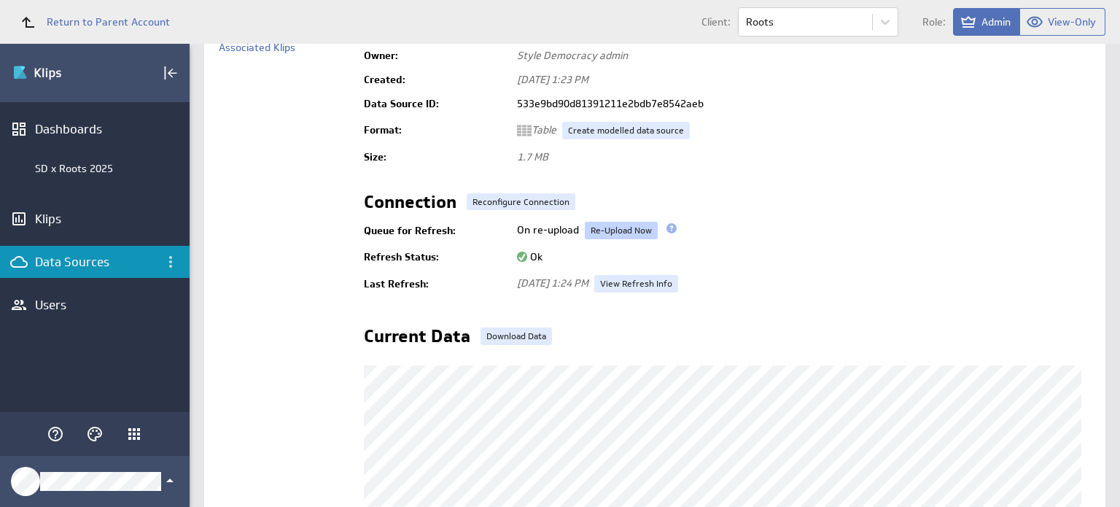
click at [613, 233] on link "Re-Upload Now" at bounding box center [621, 231] width 73 height 18
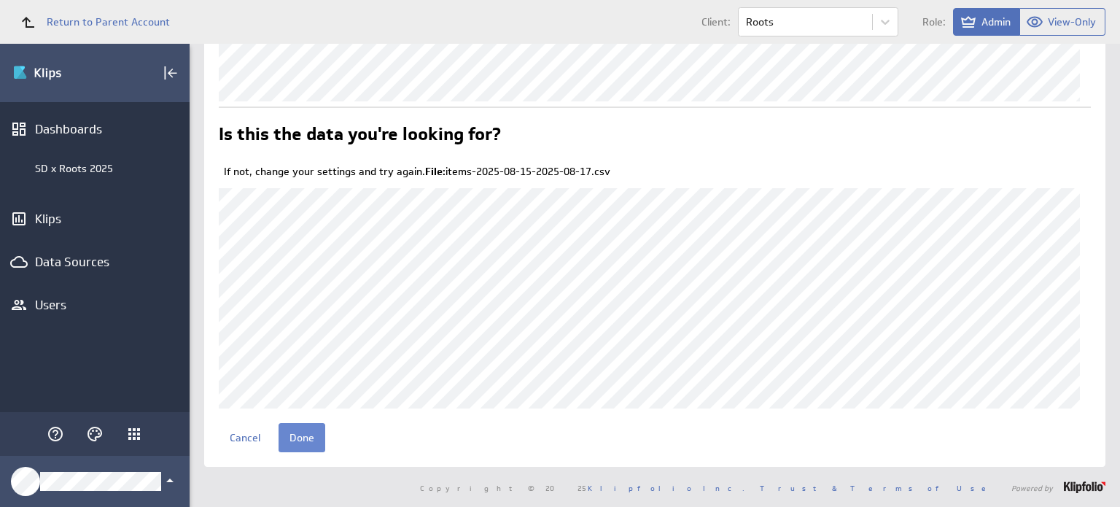
click at [311, 443] on input "Done" at bounding box center [302, 437] width 47 height 29
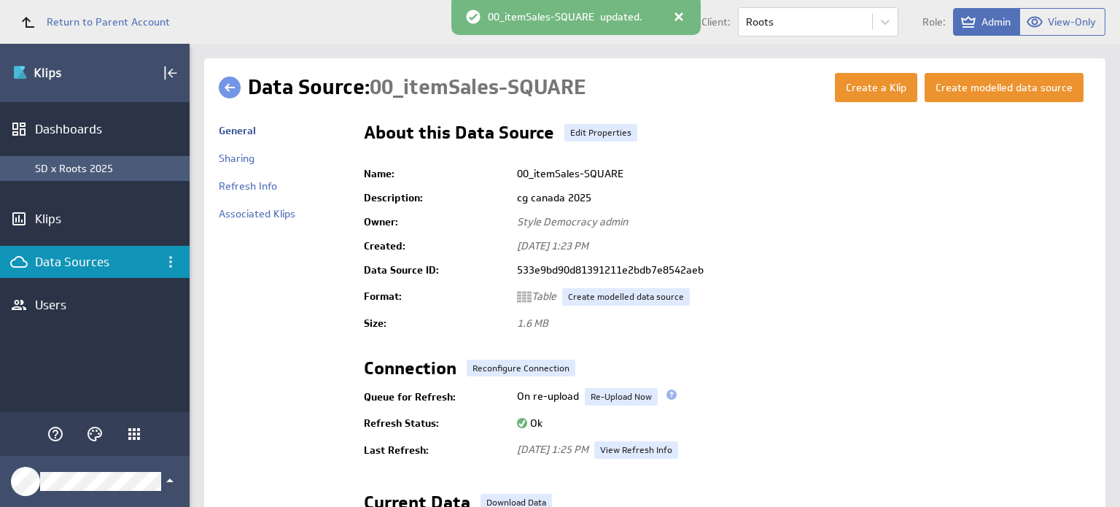
click at [75, 162] on div "SD x Roots 2025" at bounding box center [108, 168] width 147 height 13
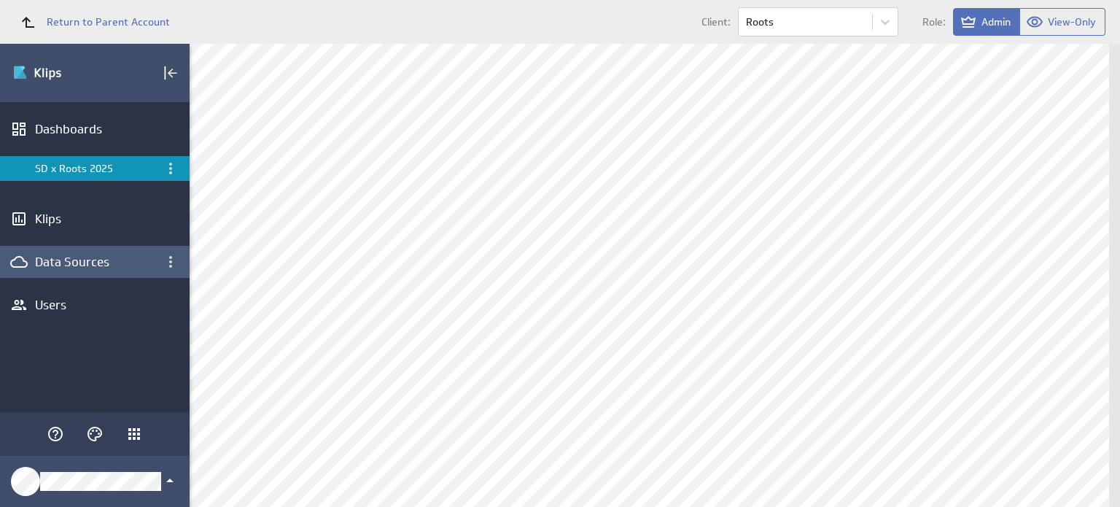
click at [77, 261] on div "Data Sources" at bounding box center [95, 262] width 120 height 16
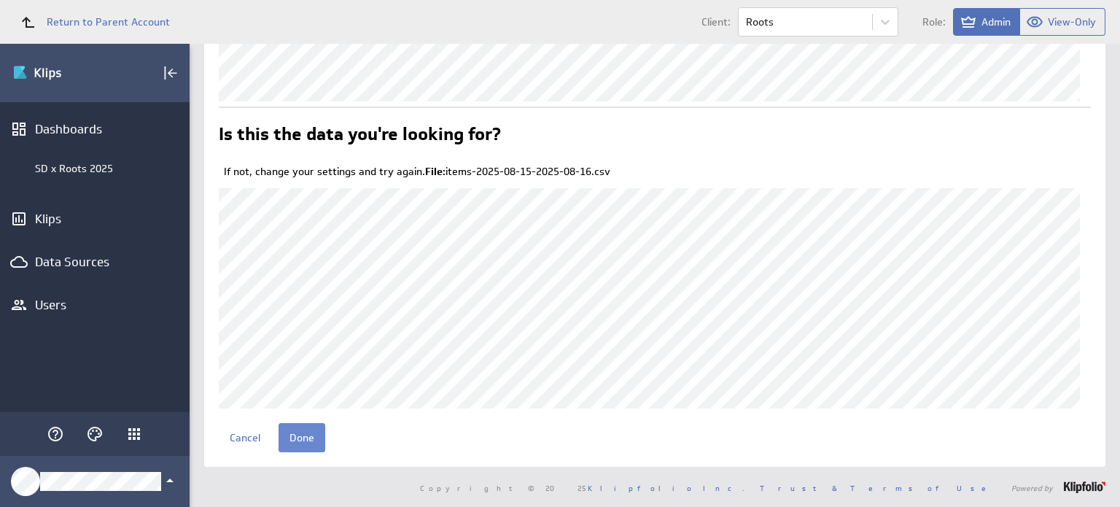
click at [300, 437] on input "Done" at bounding box center [302, 437] width 47 height 29
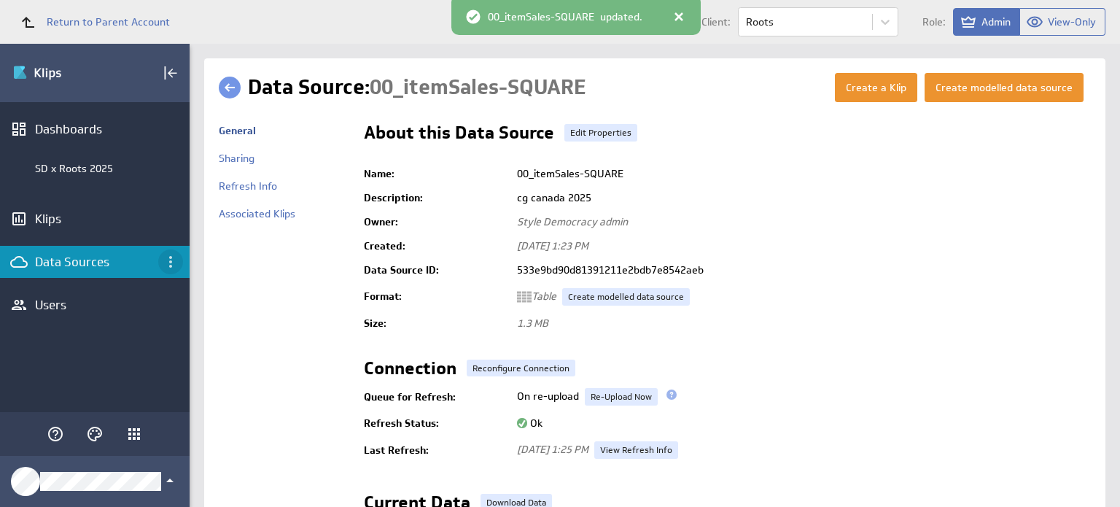
click at [171, 264] on icon "Data Sources menu" at bounding box center [171, 262] width 18 height 18
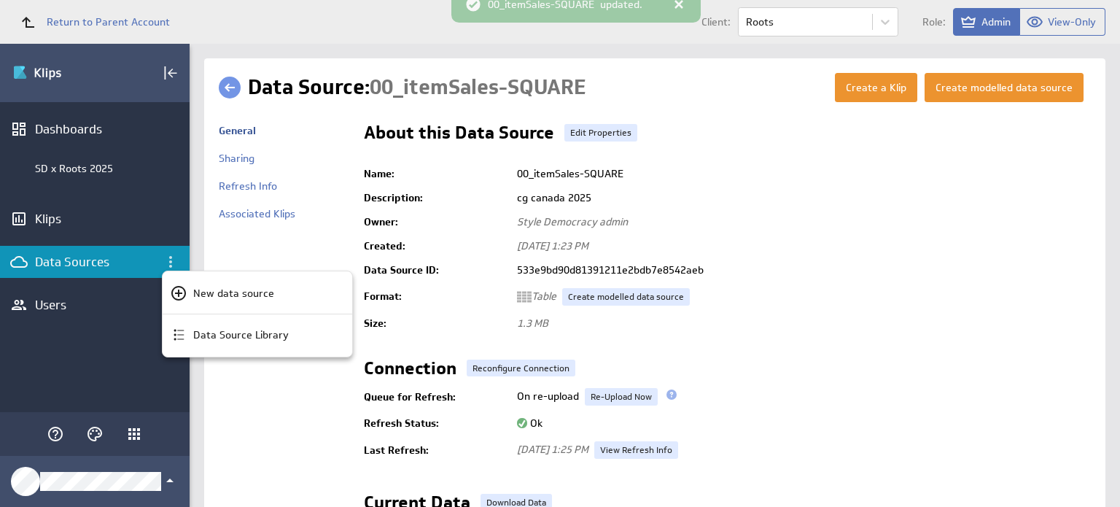
click at [165, 218] on div at bounding box center [560, 253] width 1120 height 507
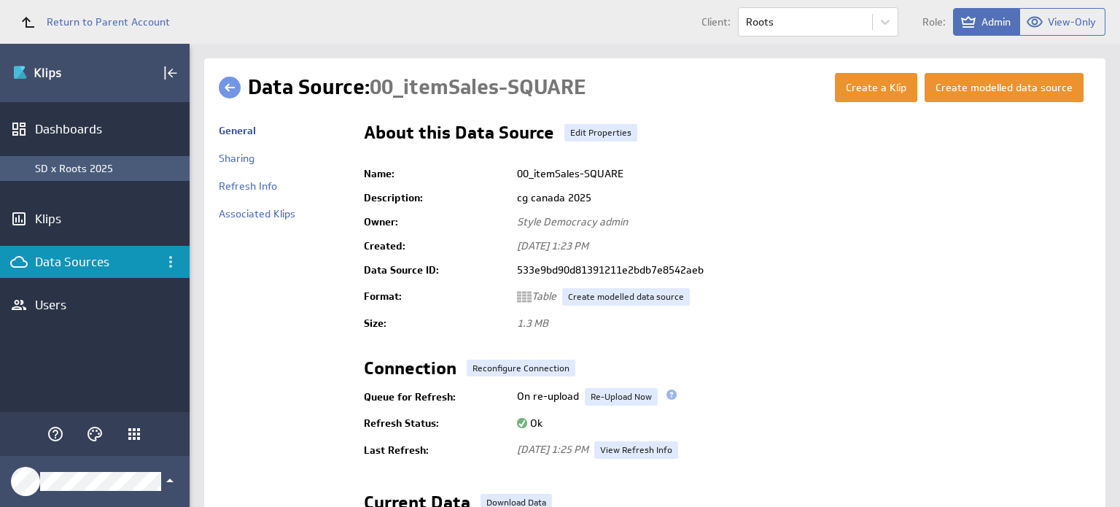
click at [108, 171] on div "SD x Roots 2025" at bounding box center [108, 168] width 147 height 13
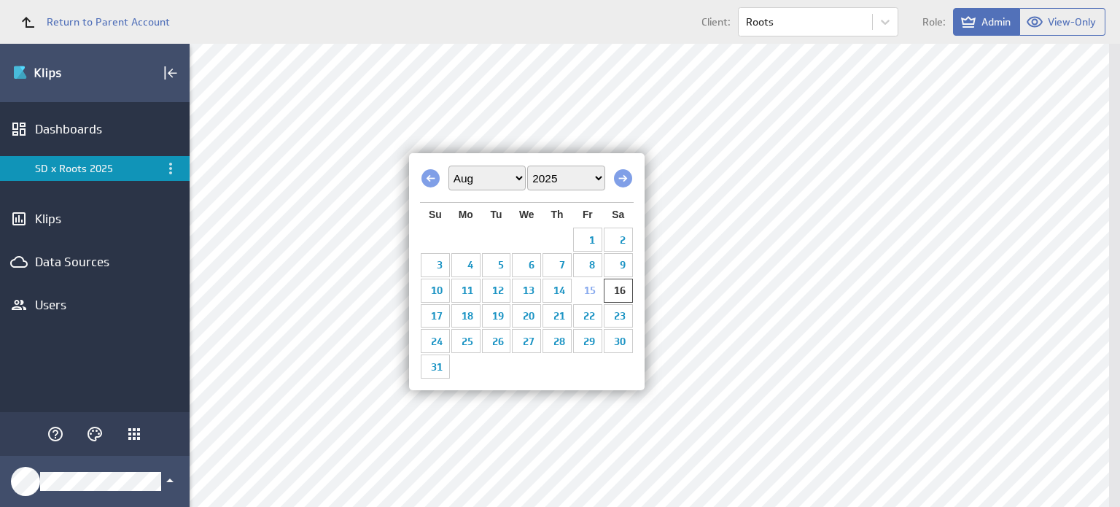
click at [585, 295] on link "15" at bounding box center [587, 290] width 29 height 23
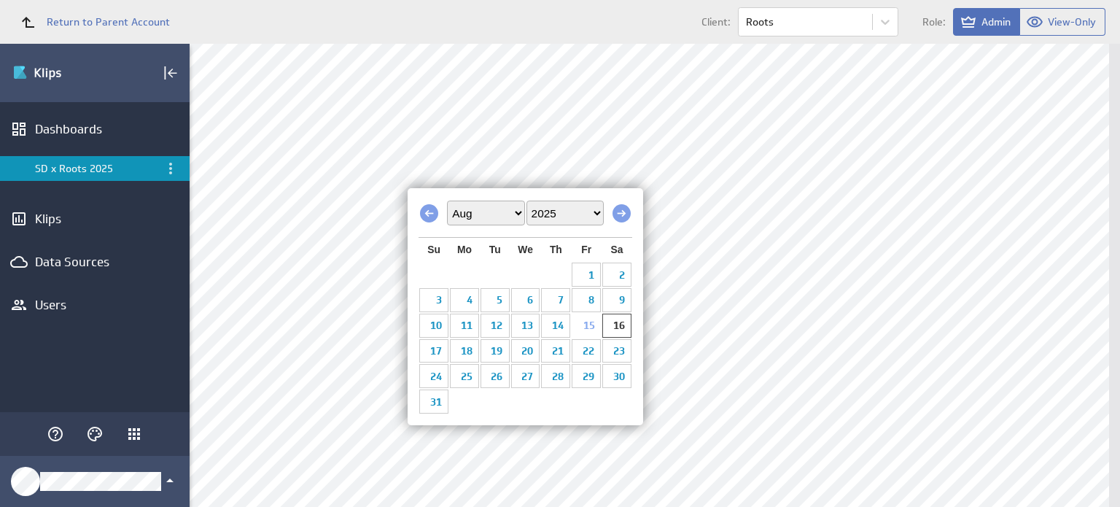
click at [595, 328] on link "15" at bounding box center [586, 325] width 29 height 23
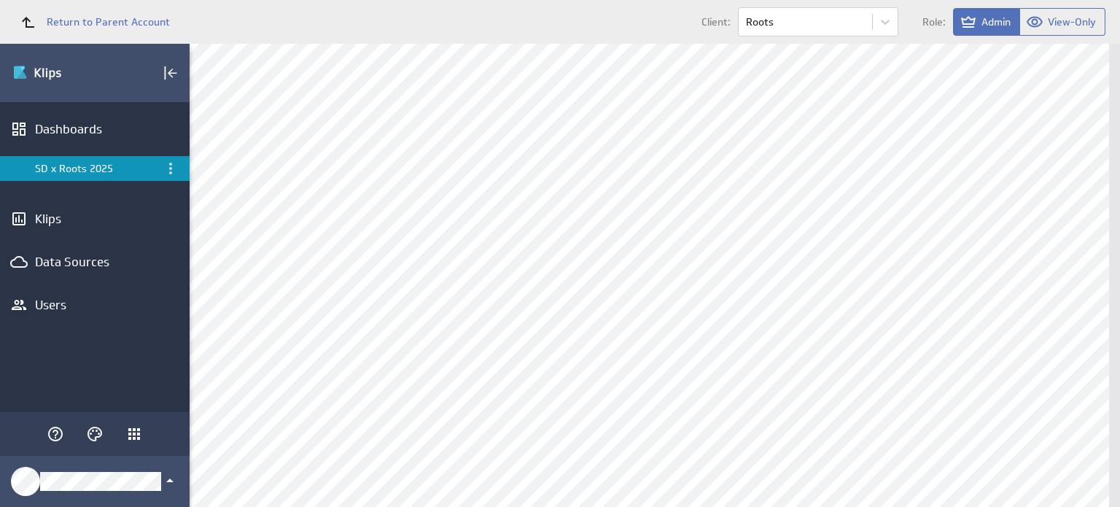
scroll to position [672, 0]
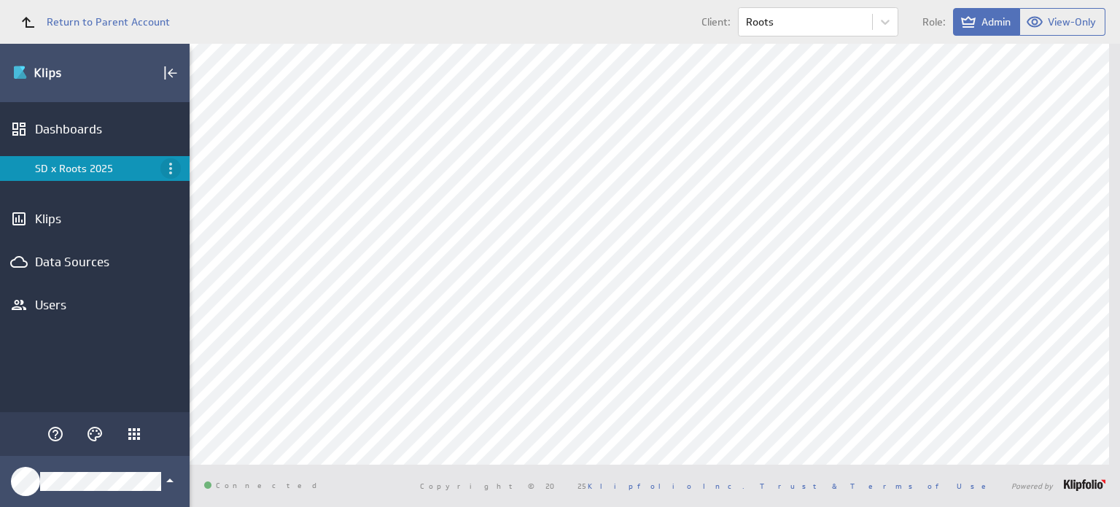
click at [169, 167] on icon "Menu" at bounding box center [171, 169] width 18 height 18
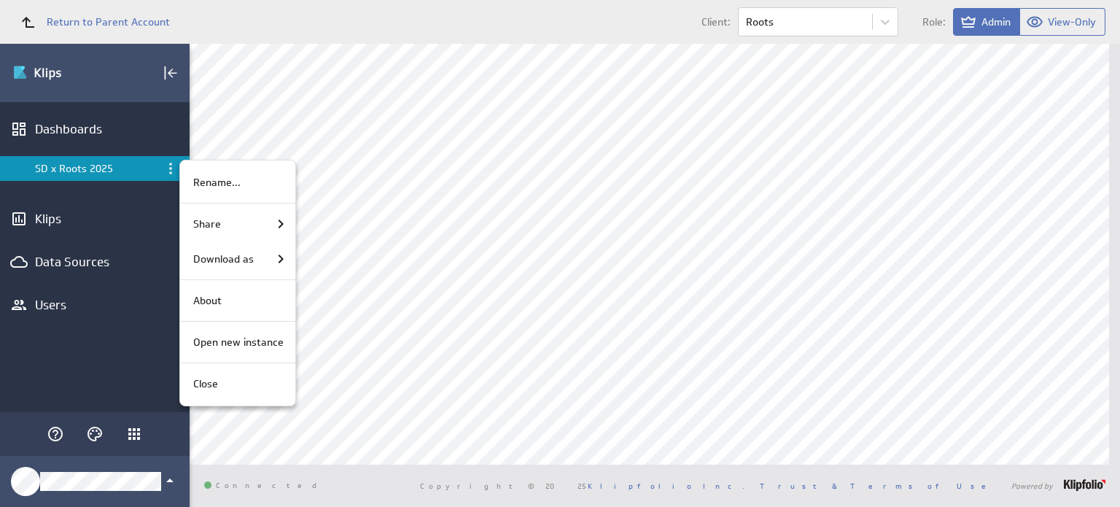
click at [108, 263] on div at bounding box center [560, 253] width 1120 height 507
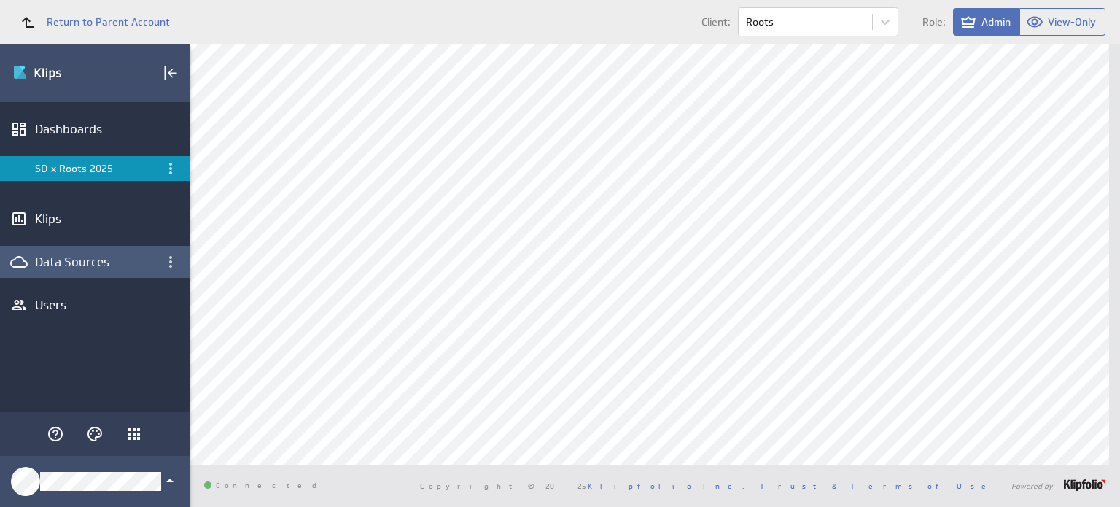
click at [84, 263] on div "Data Sources" at bounding box center [95, 262] width 120 height 16
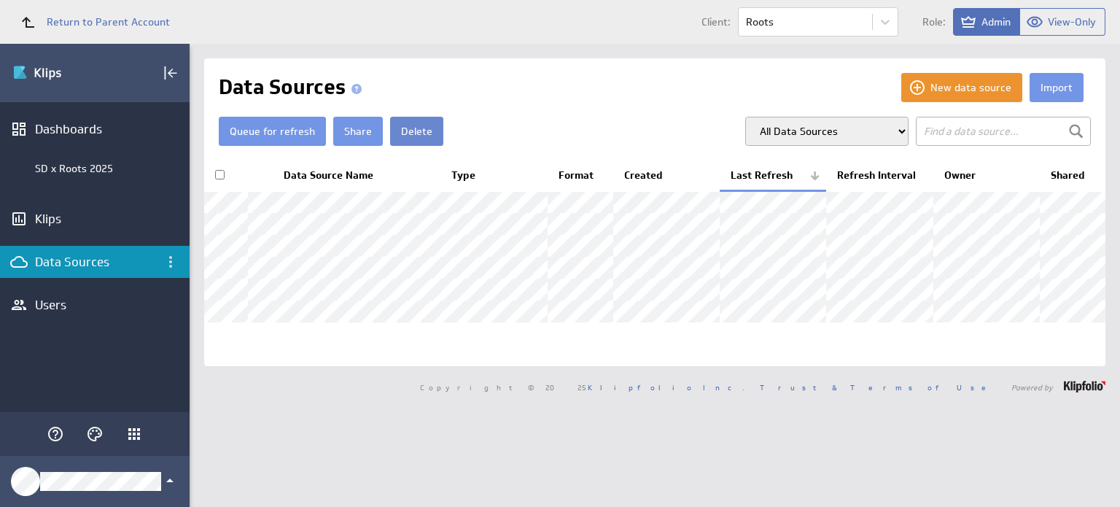
click at [420, 133] on button "Delete" at bounding box center [416, 131] width 53 height 29
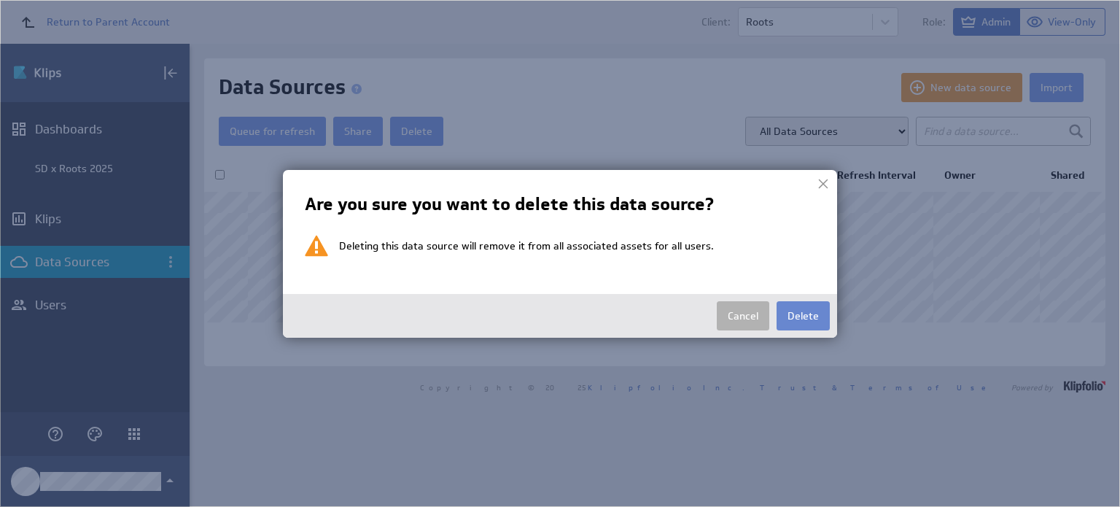
click at [811, 322] on button "Delete" at bounding box center [803, 315] width 53 height 29
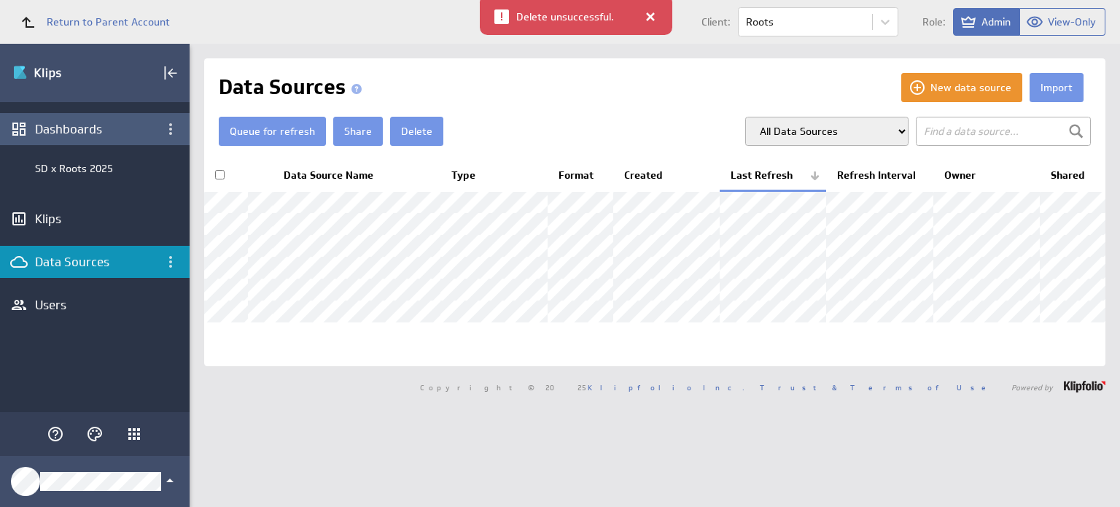
click at [84, 125] on div "Dashboards" at bounding box center [95, 129] width 120 height 16
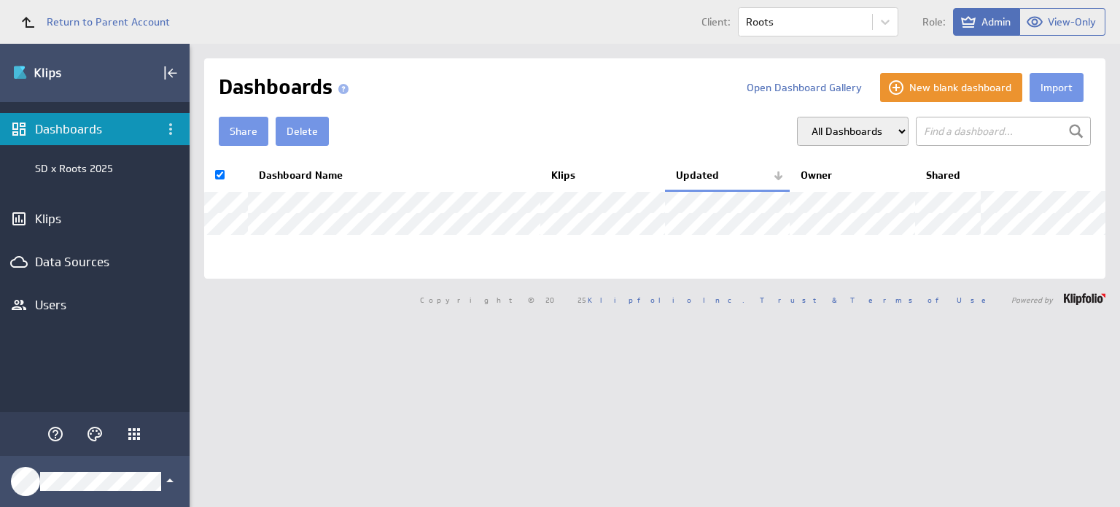
checkbox input "false"
click at [303, 139] on button "Delete" at bounding box center [302, 131] width 53 height 29
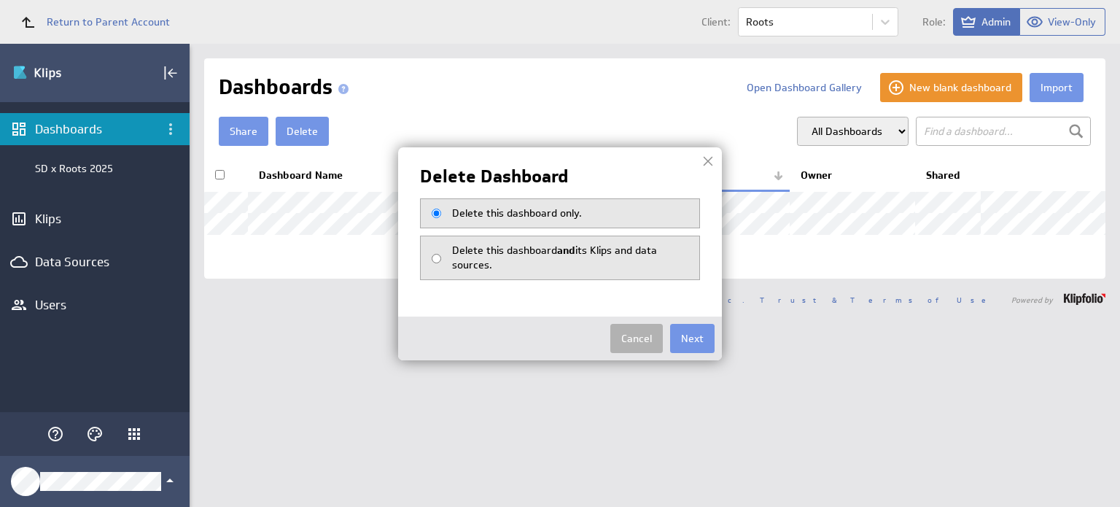
click at [656, 265] on td "Delete this dashboard and its Klips and data sources." at bounding box center [572, 258] width 240 height 28
radio input "true"
click at [699, 329] on button "Next" at bounding box center [692, 338] width 44 height 29
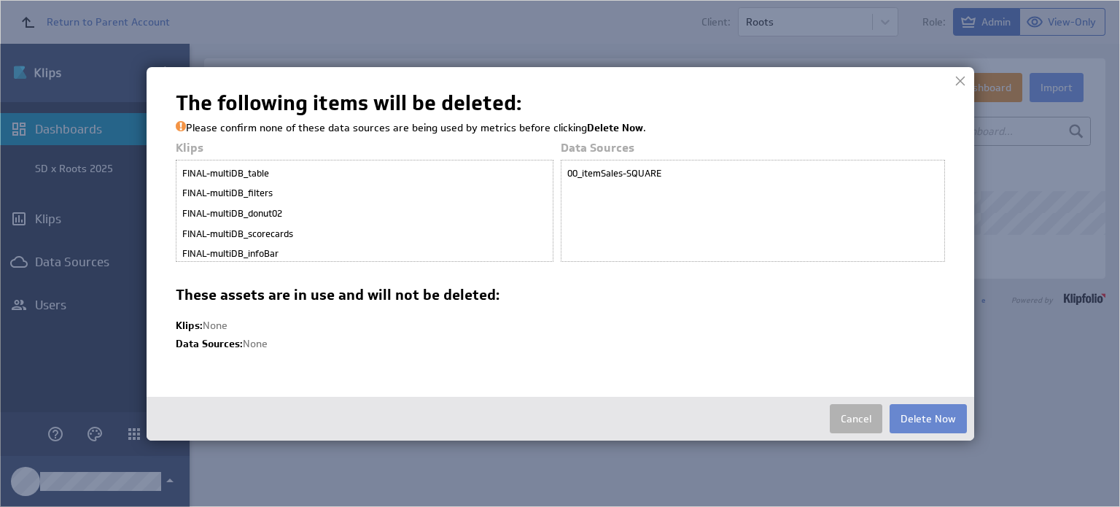
click at [918, 417] on button "Delete Now" at bounding box center [928, 418] width 77 height 29
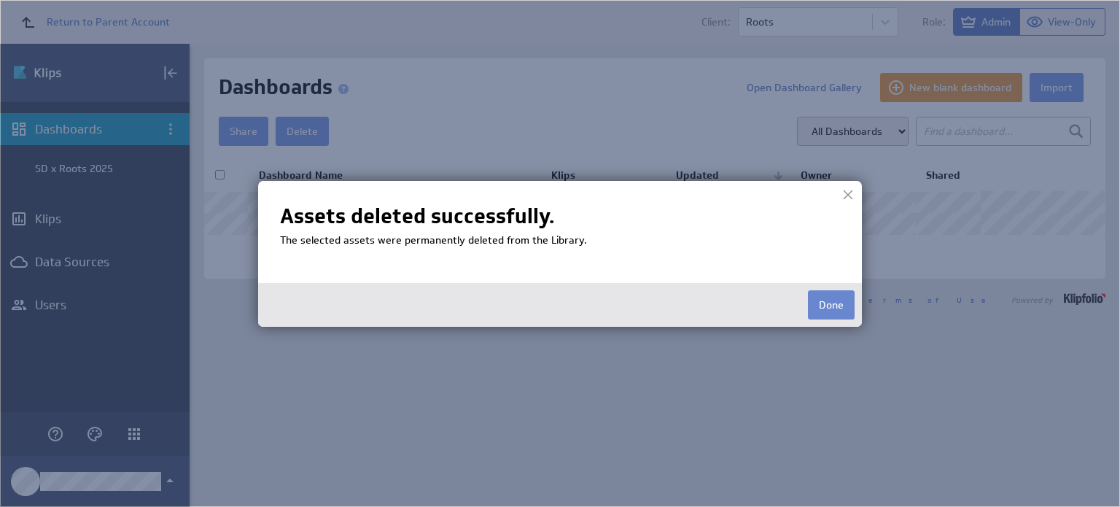
click at [842, 303] on button "Done" at bounding box center [831, 304] width 47 height 29
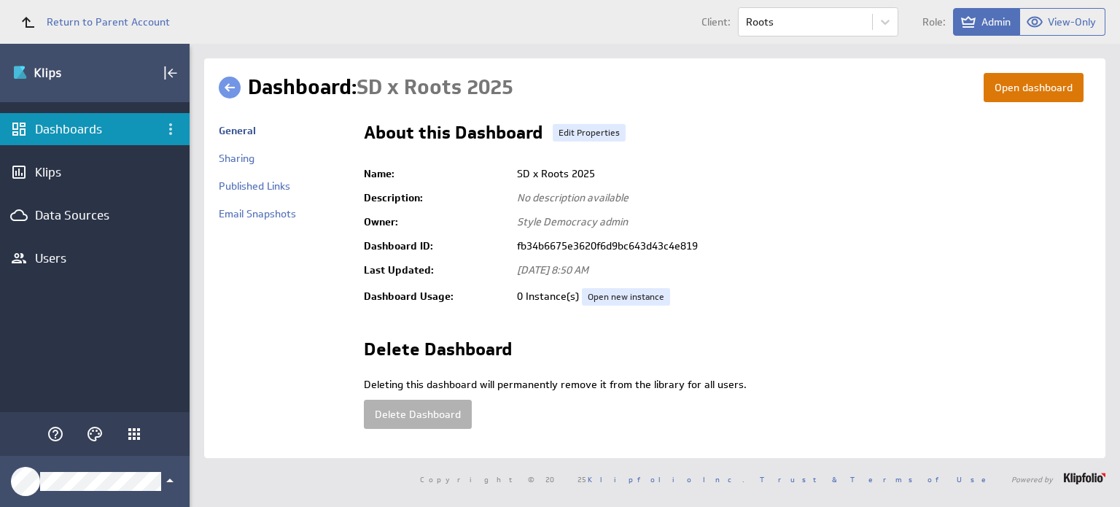
click at [1033, 95] on button "Open dashboard" at bounding box center [1034, 87] width 100 height 29
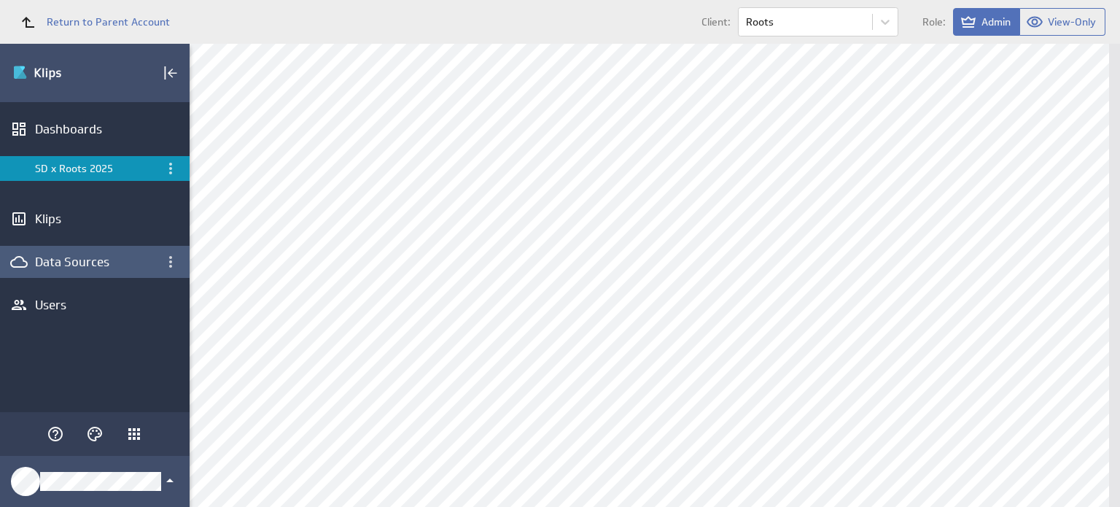
click at [90, 262] on div "Data Sources" at bounding box center [95, 262] width 120 height 16
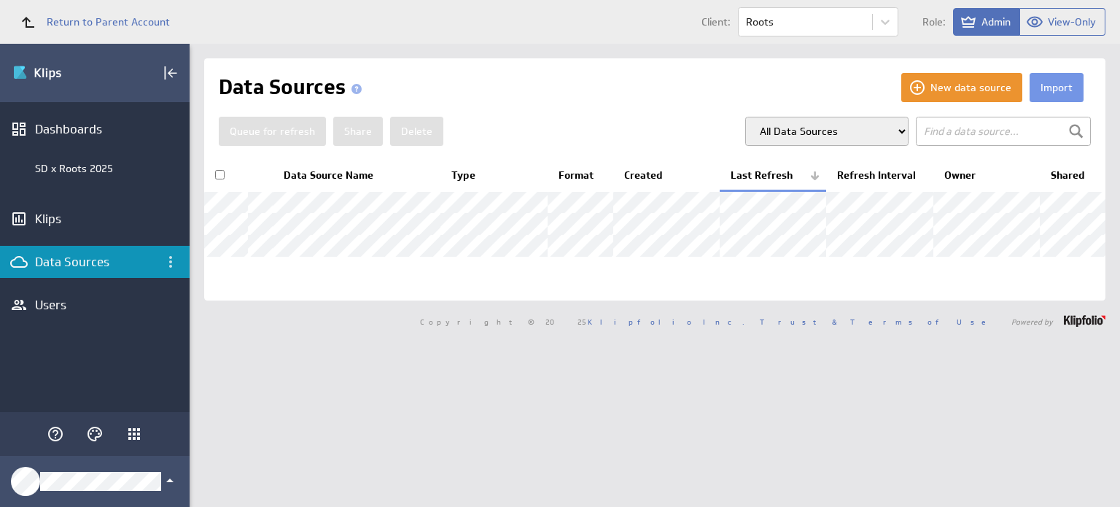
drag, startPoint x: 781, startPoint y: 1, endPoint x: 783, endPoint y: 56, distance: 55.5
click at [783, 56] on div "Import New data source Data Sources Queue for refresh Share Delete" at bounding box center [655, 275] width 931 height 463
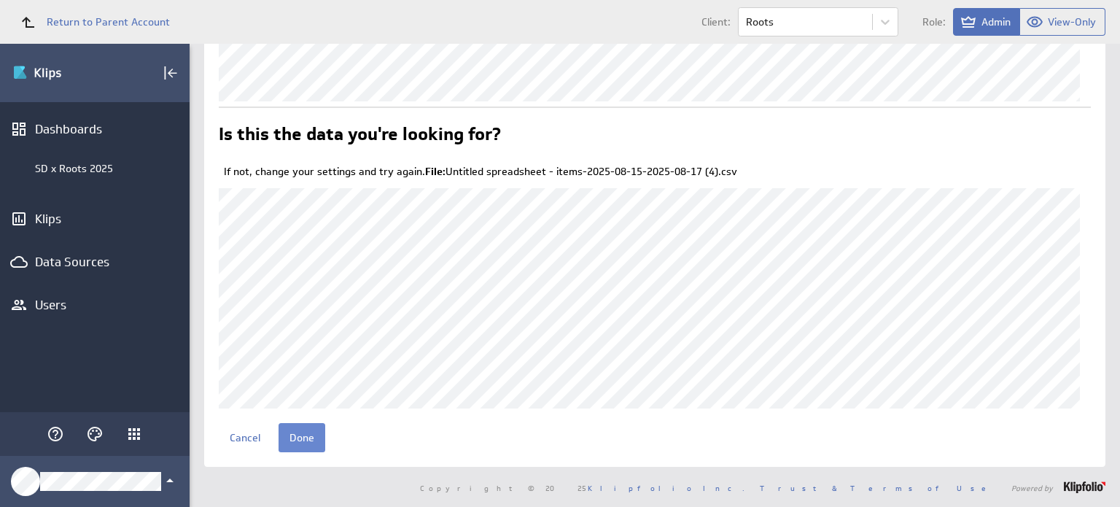
click at [300, 435] on input "Done" at bounding box center [302, 437] width 47 height 29
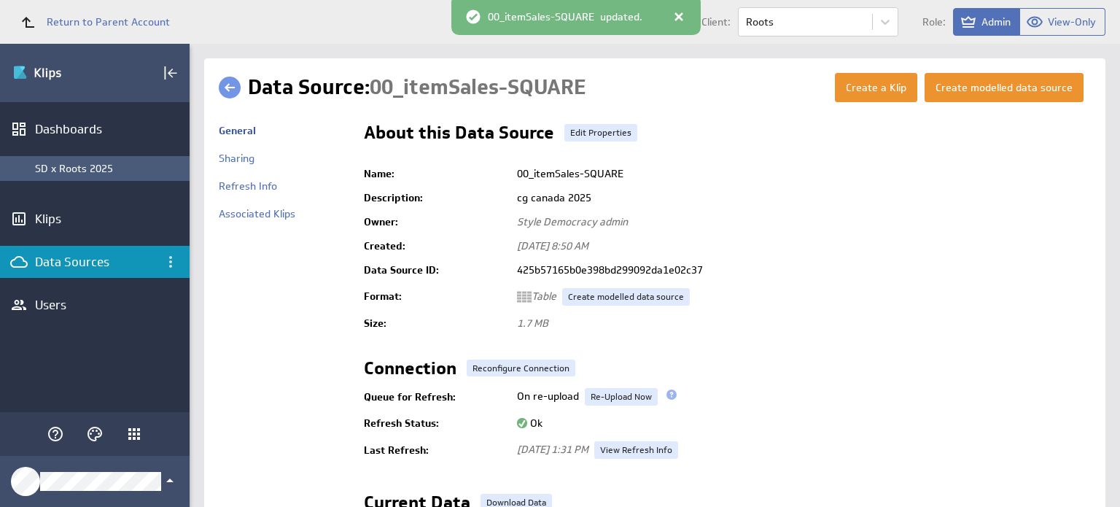
click at [88, 166] on div "SD x Roots 2025" at bounding box center [108, 168] width 147 height 13
